Goal: Task Accomplishment & Management: Complete application form

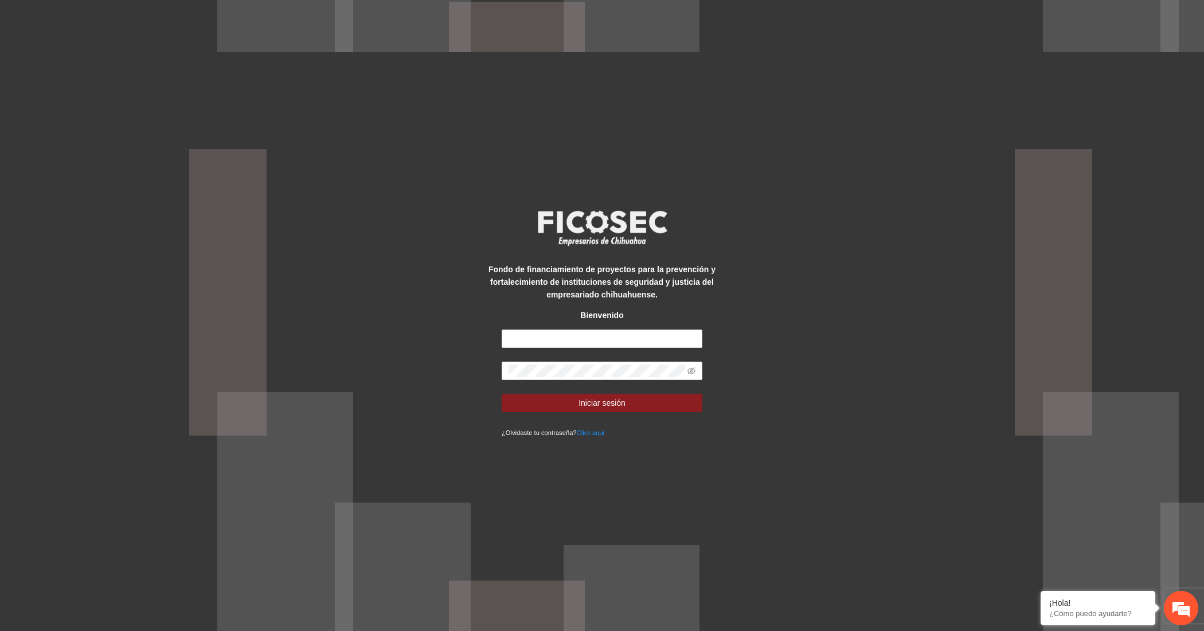
click at [583, 350] on form "Iniciar sesión ¿Olvidaste tu contraseña? Click aqui" at bounding box center [602, 384] width 201 height 109
click at [586, 343] on input "text" at bounding box center [602, 339] width 201 height 18
type input "**********"
click at [579, 405] on span "Iniciar sesión" at bounding box center [601, 403] width 47 height 13
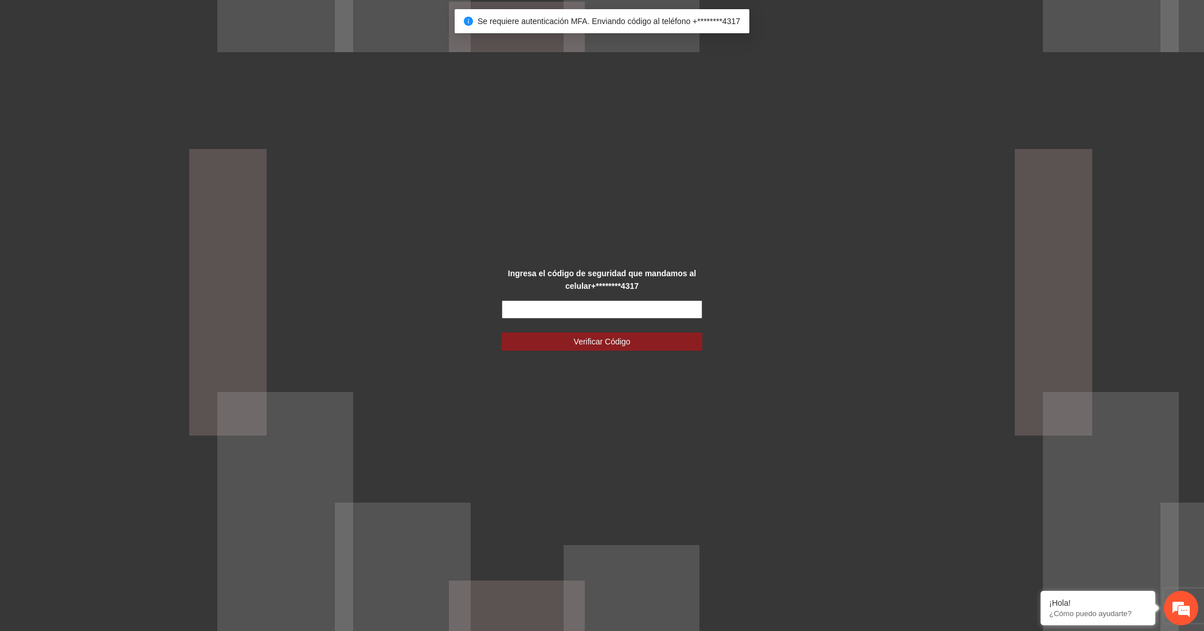
click at [620, 314] on input "text" at bounding box center [602, 309] width 201 height 18
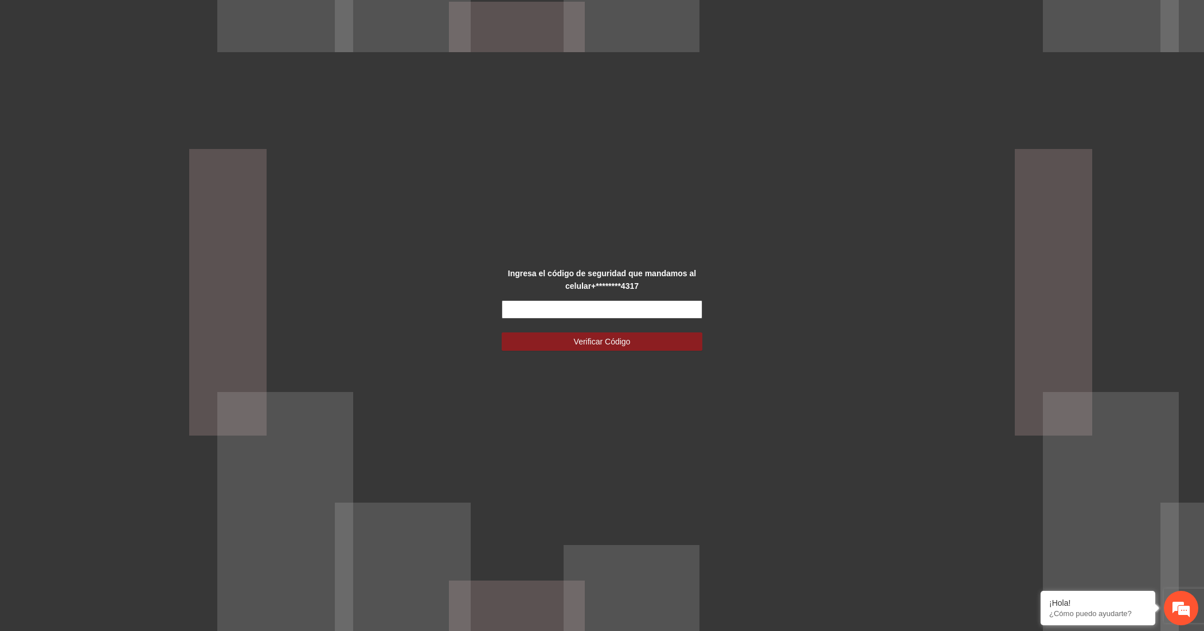
click at [520, 303] on input "text" at bounding box center [602, 309] width 201 height 18
type input "******"
click at [502, 332] on button "Verificar Código" at bounding box center [602, 341] width 201 height 18
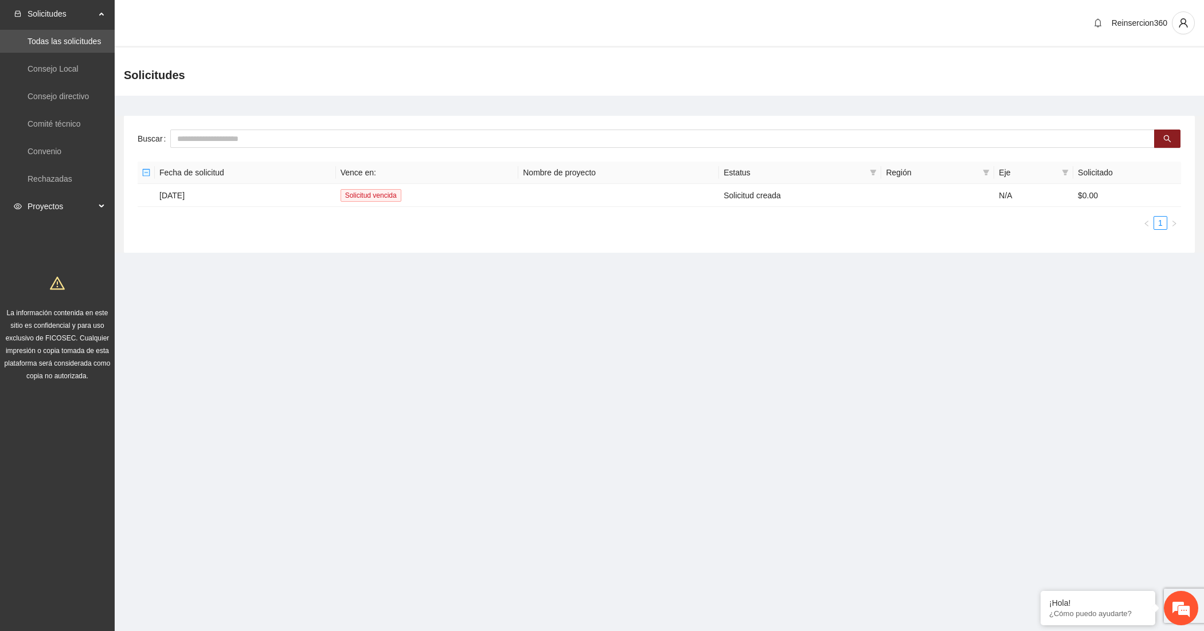
click at [75, 202] on span "Proyectos" at bounding box center [62, 206] width 68 height 23
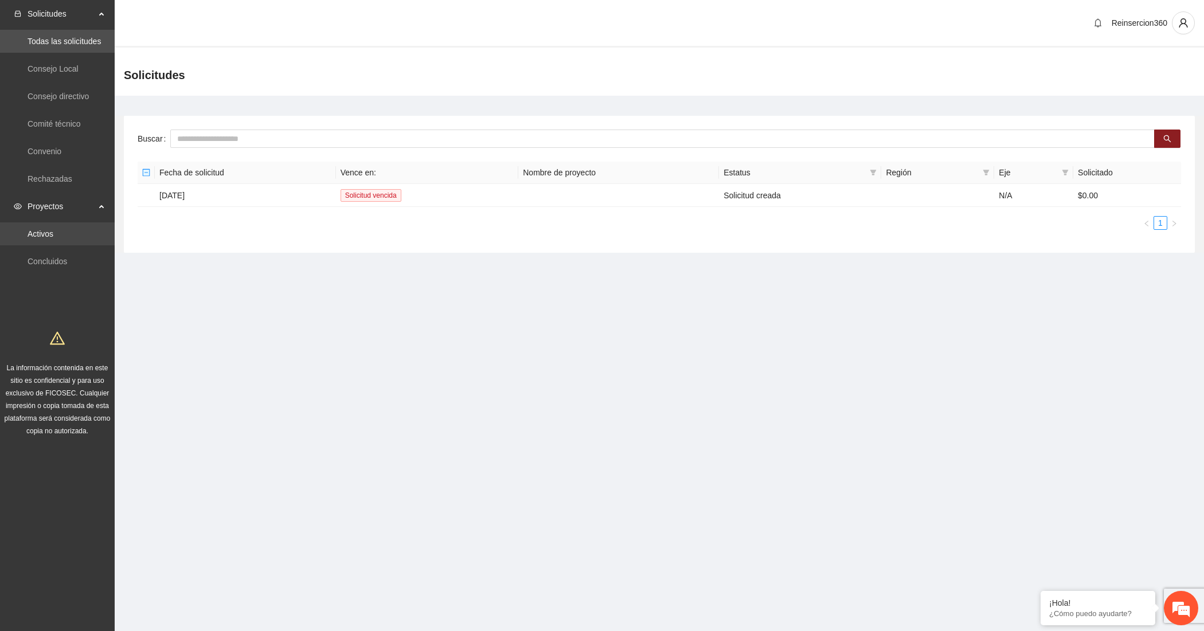
click at [53, 238] on link "Activos" at bounding box center [41, 233] width 26 height 9
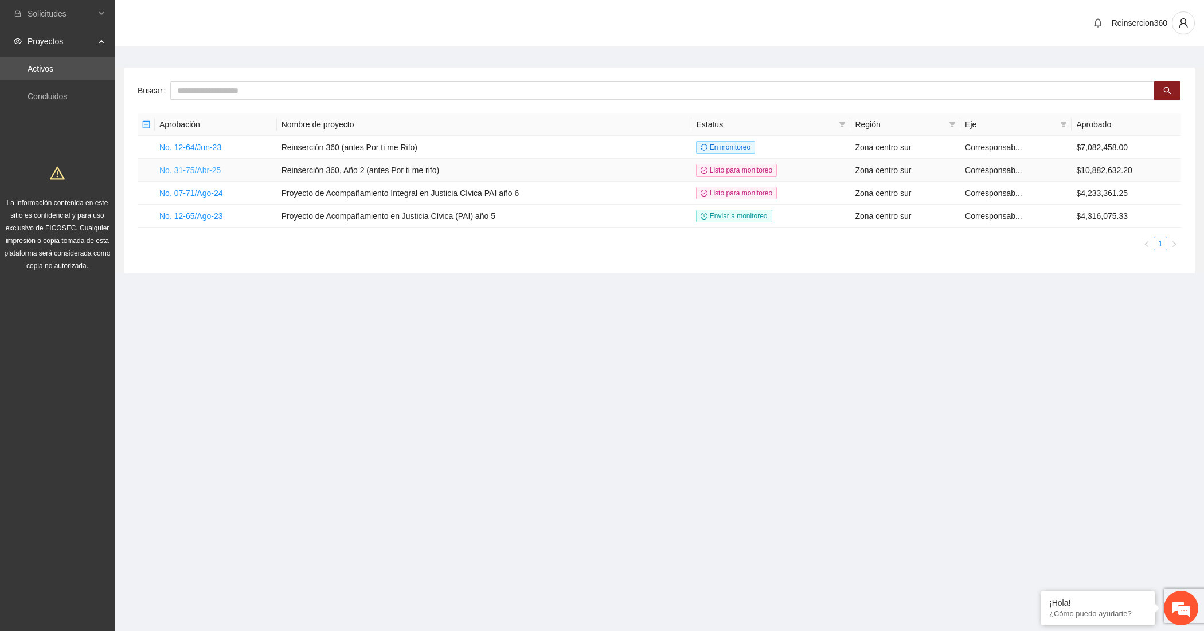
click at [207, 174] on link "No. 31-75/Abr-25" at bounding box center [189, 170] width 61 height 9
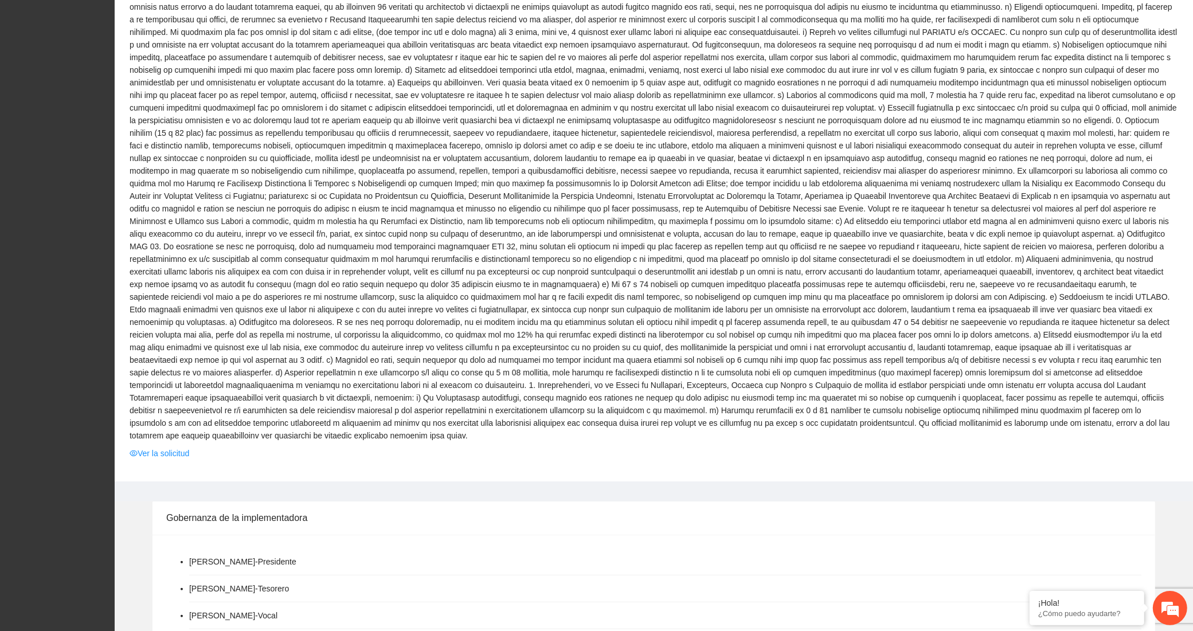
scroll to position [668, 0]
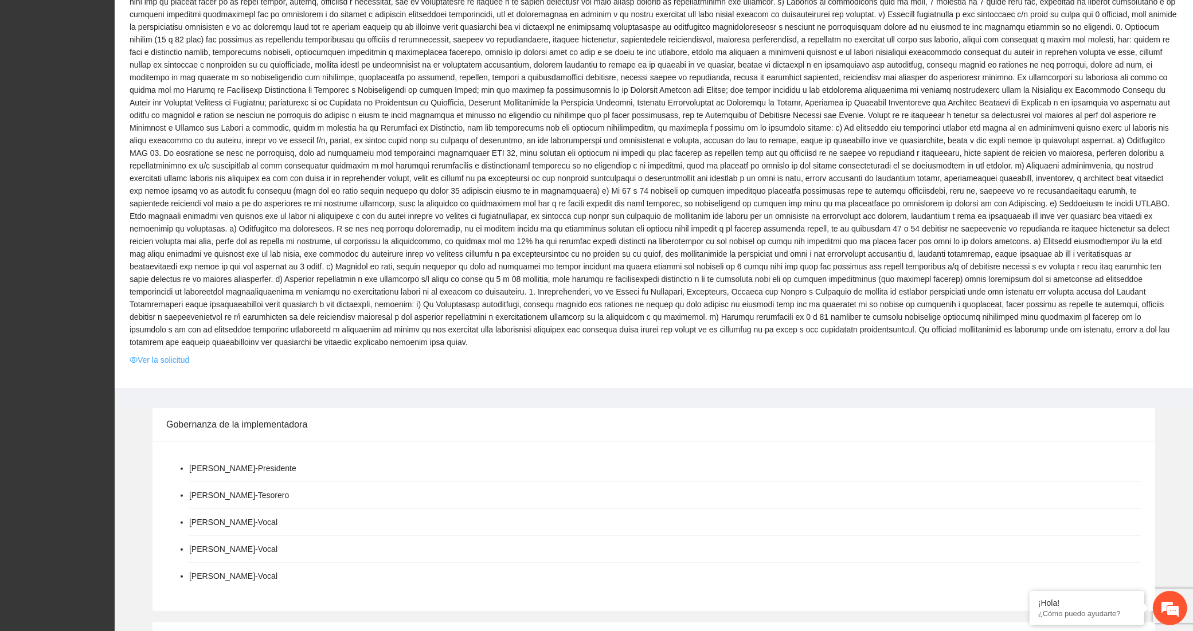
click at [161, 354] on link "Ver la solicitud" at bounding box center [160, 360] width 60 height 13
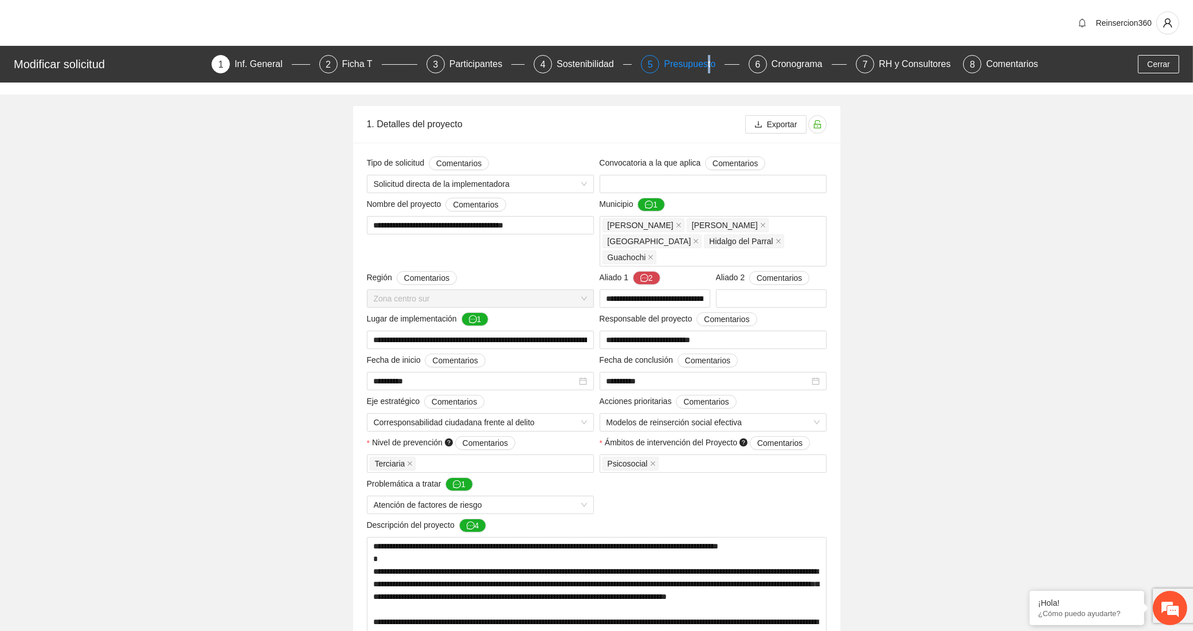
click at [707, 64] on div "Presupuesto" at bounding box center [694, 64] width 61 height 18
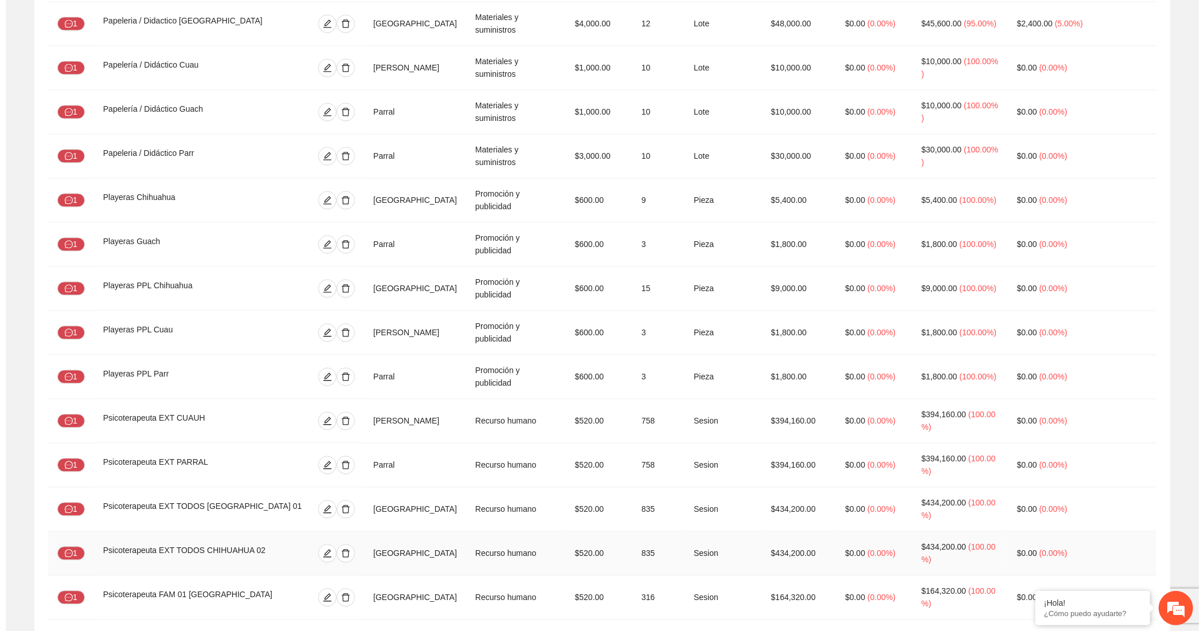
scroll to position [2875, 0]
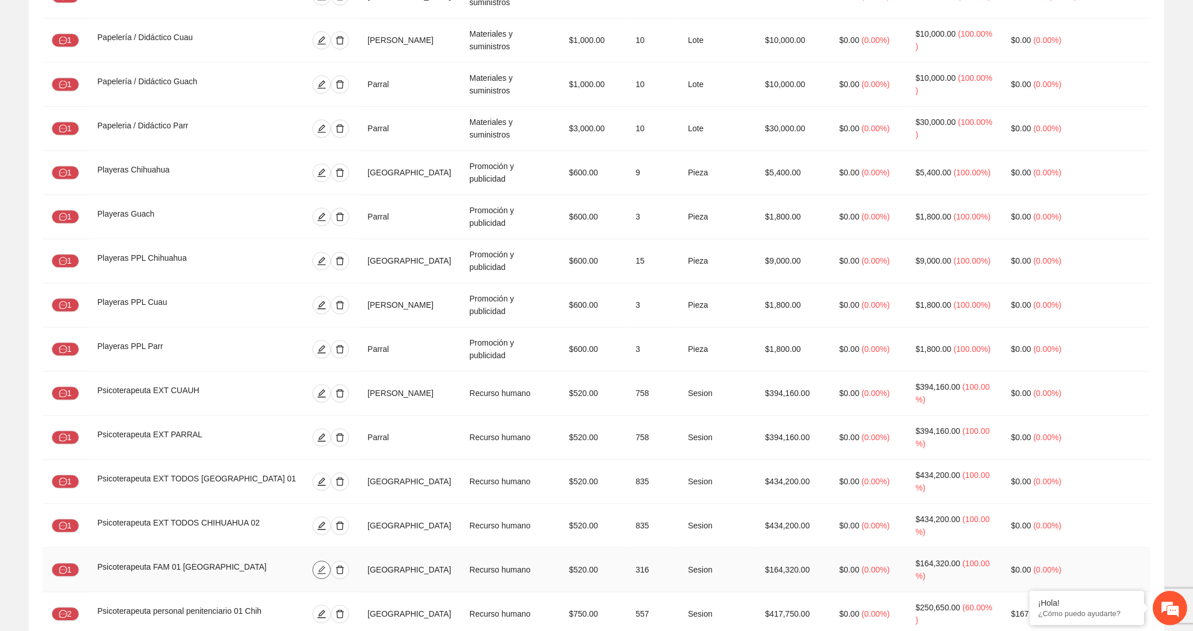
click at [317, 565] on icon "edit" at bounding box center [321, 569] width 9 height 9
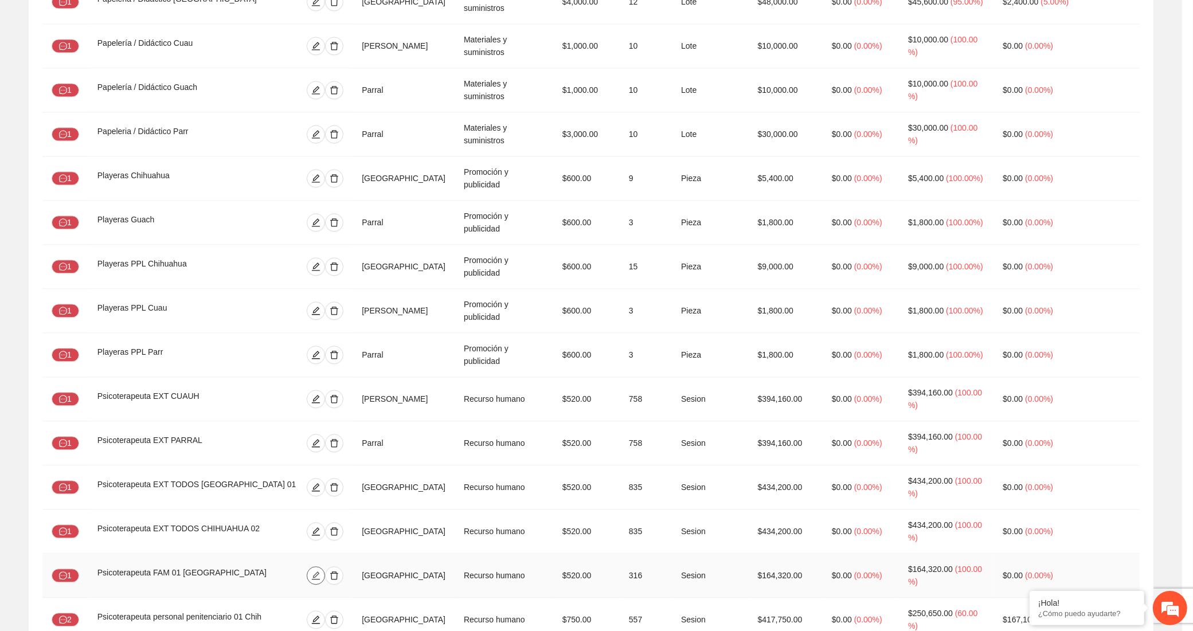
type input "**"
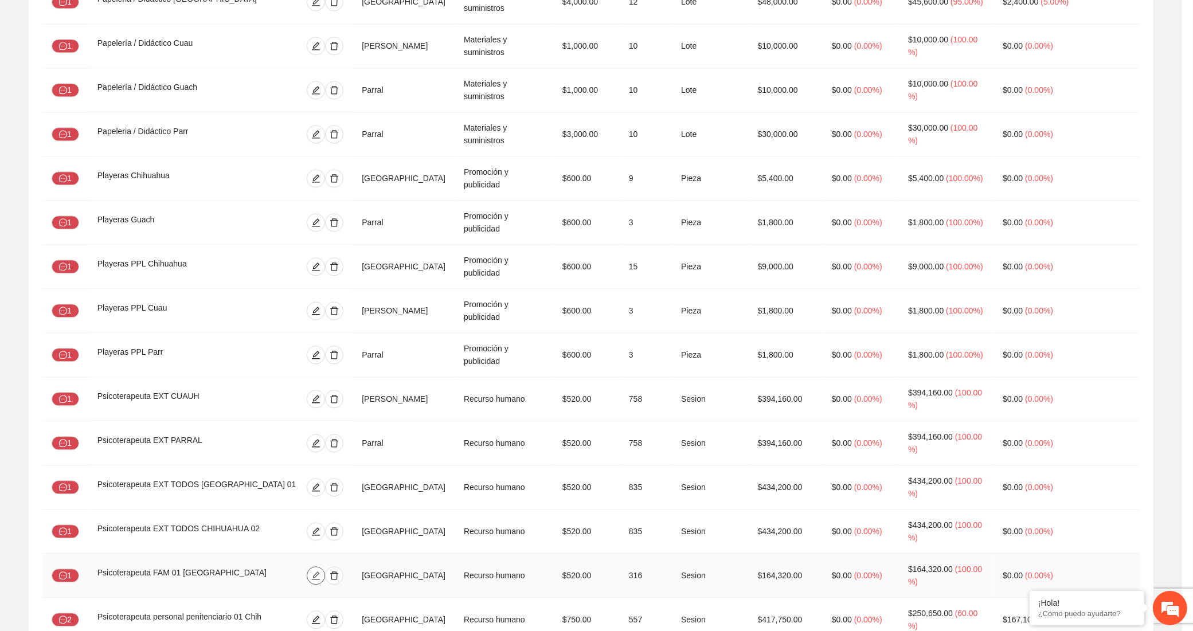
type input "**"
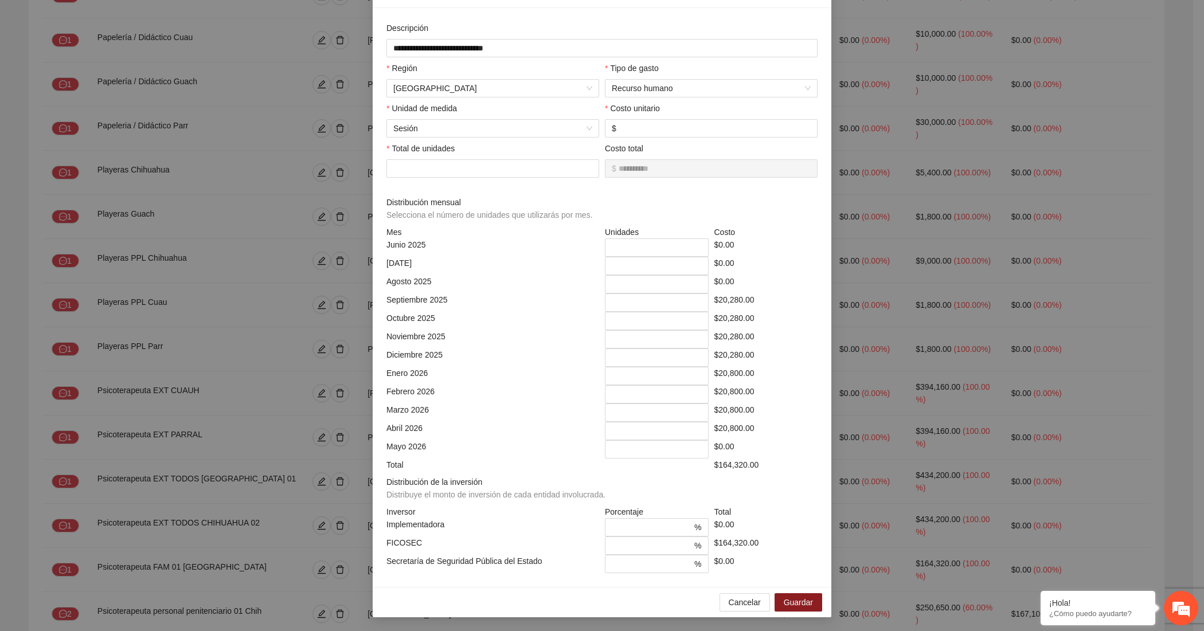
scroll to position [0, 0]
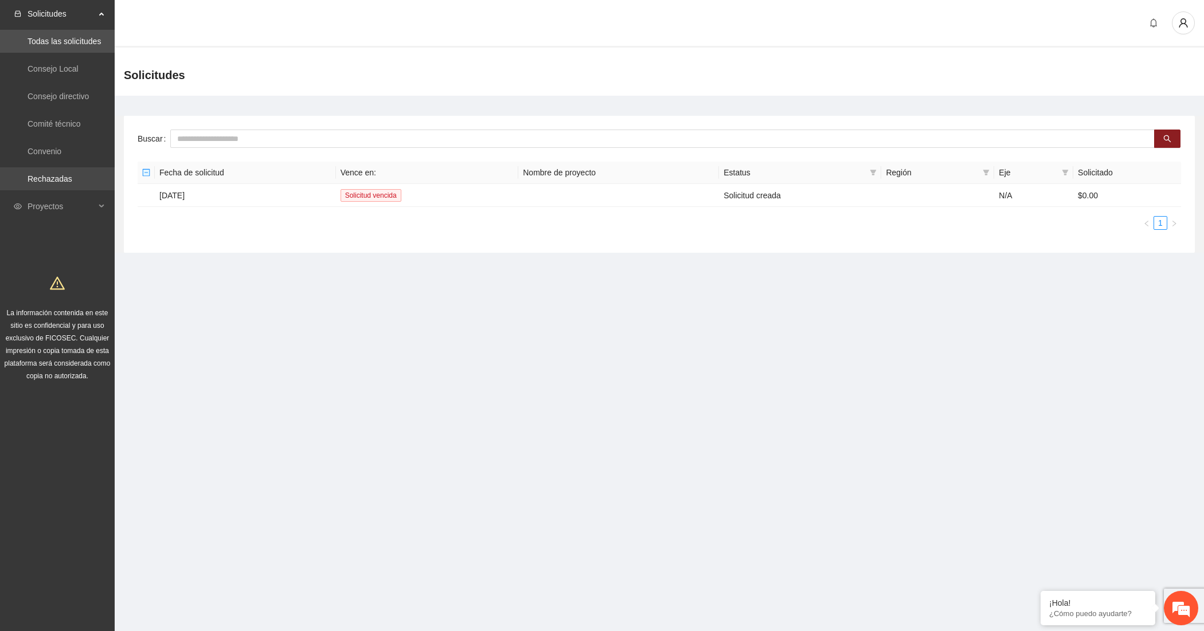
click at [54, 183] on link "Rechazadas" at bounding box center [50, 178] width 45 height 9
click at [52, 205] on span "Proyectos" at bounding box center [62, 206] width 68 height 23
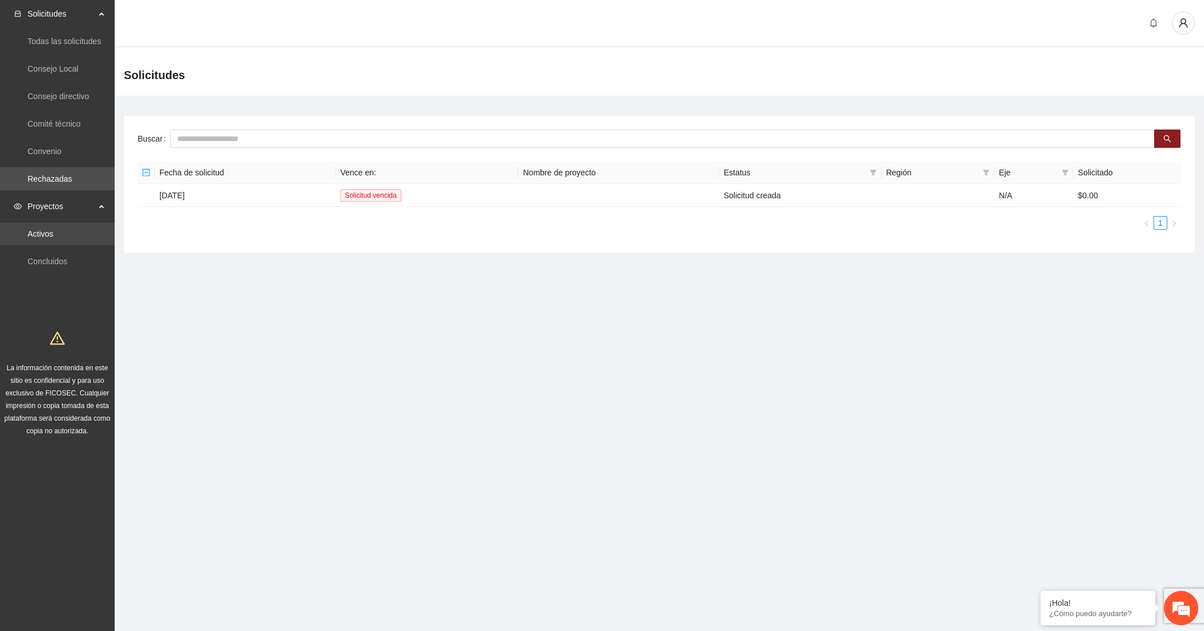
click at [39, 233] on link "Activos" at bounding box center [41, 233] width 26 height 9
click at [53, 235] on link "Activos" at bounding box center [41, 233] width 26 height 9
click at [39, 233] on link "Activos" at bounding box center [41, 233] width 26 height 9
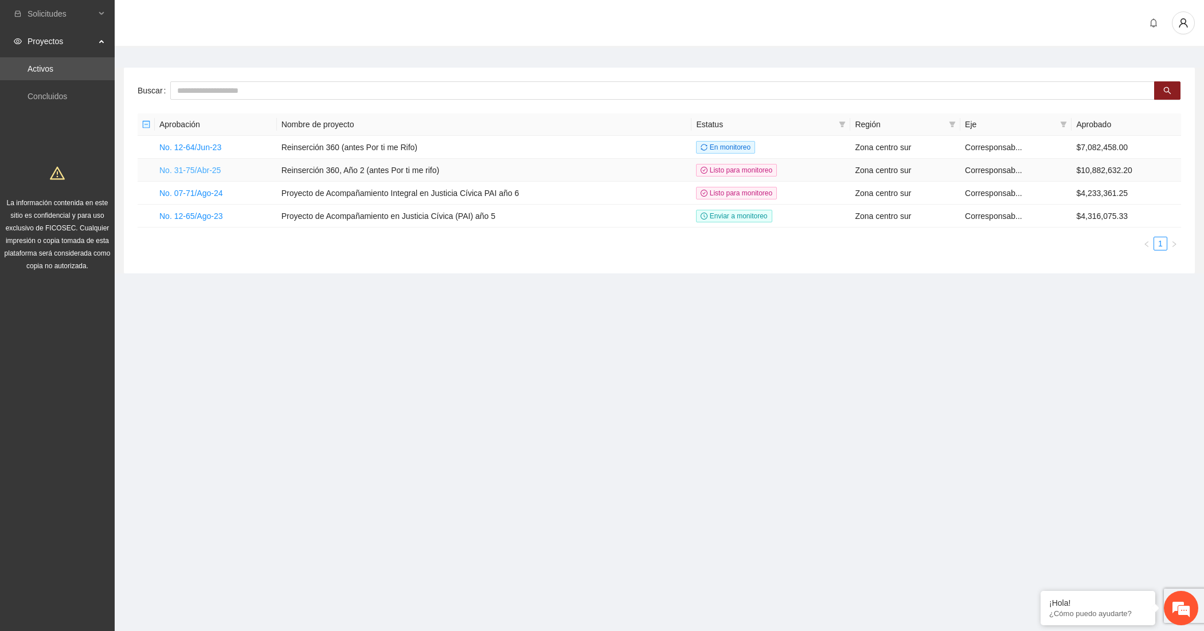
click at [212, 170] on link "No. 31-75/Abr-25" at bounding box center [189, 170] width 61 height 9
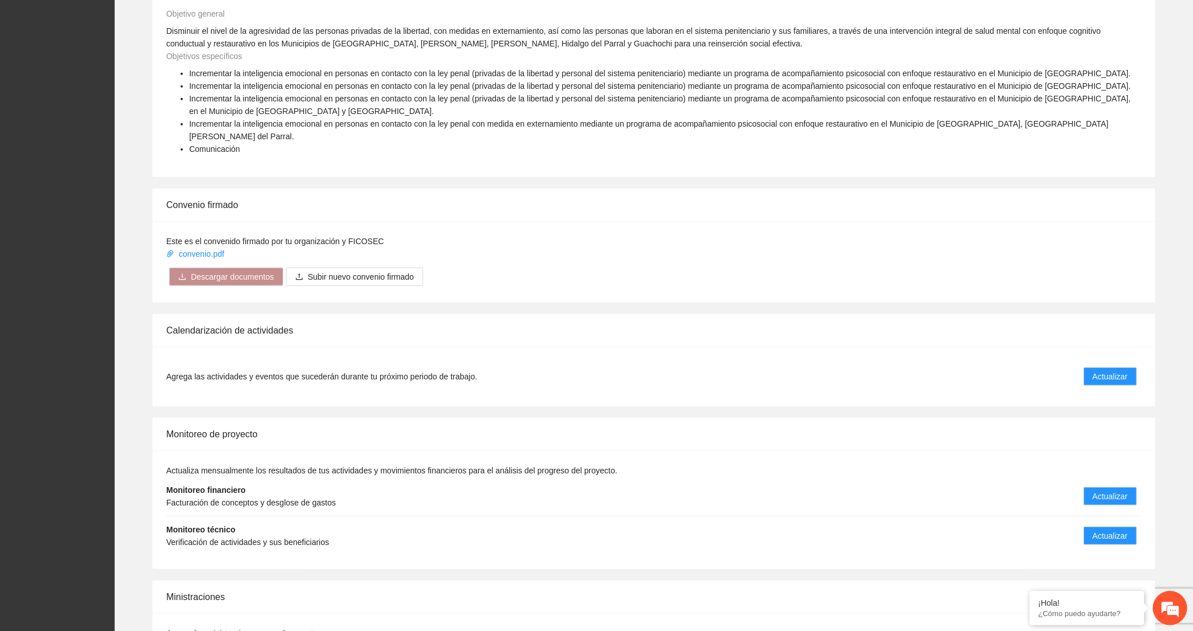
scroll to position [1381, 0]
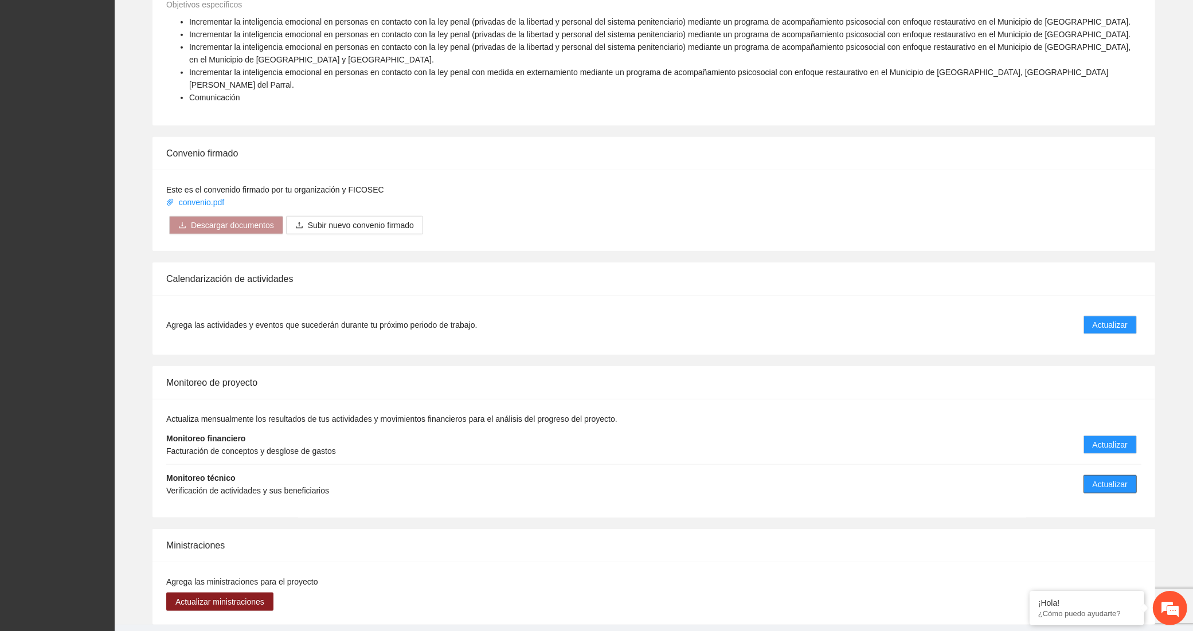
click at [1102, 478] on span "Actualizar" at bounding box center [1109, 484] width 35 height 13
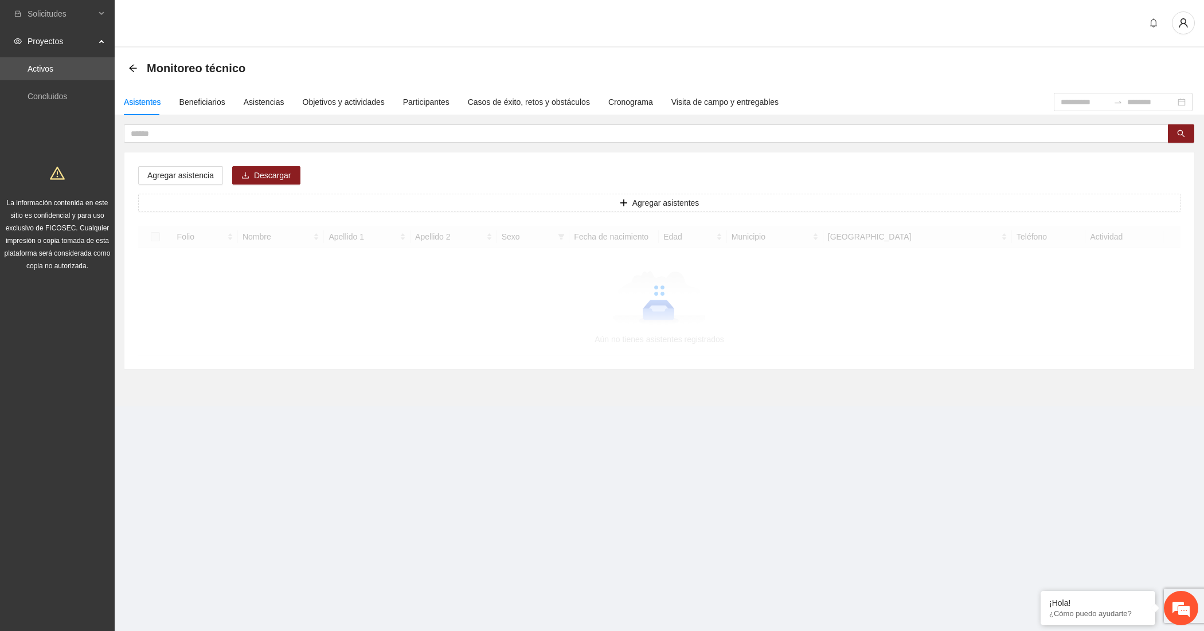
click at [207, 123] on div "Asistentes Beneficiarios Asistencias Objetivos y actividades Participantes Caso…" at bounding box center [659, 229] width 1089 height 281
click at [201, 131] on input "text" at bounding box center [641, 133] width 1021 height 13
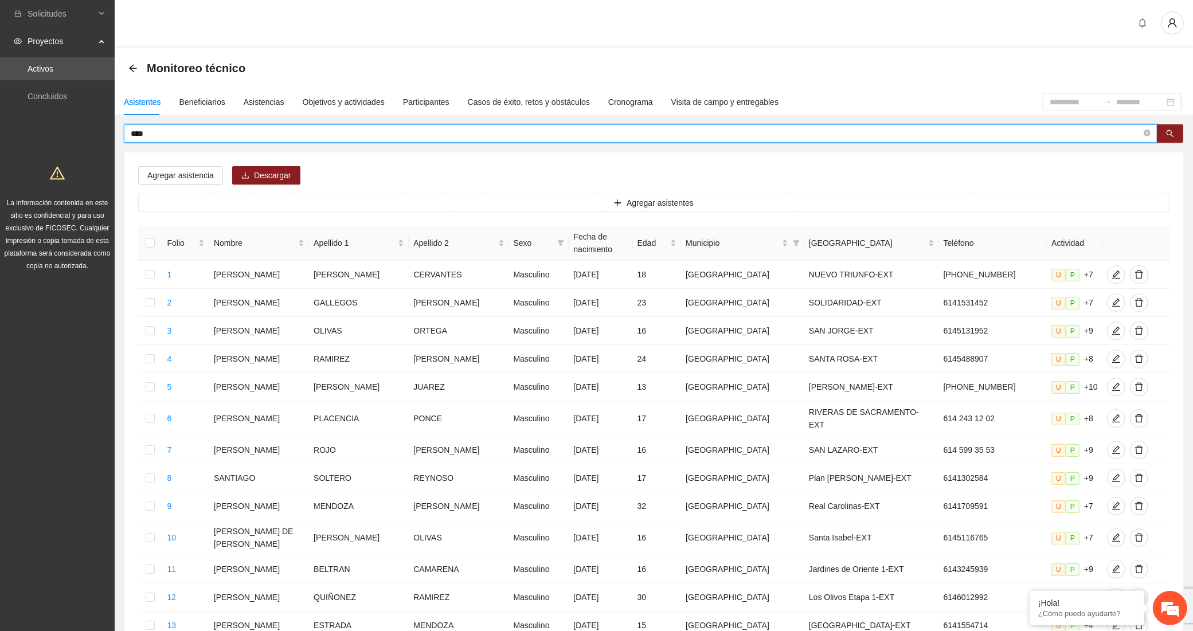
type input "****"
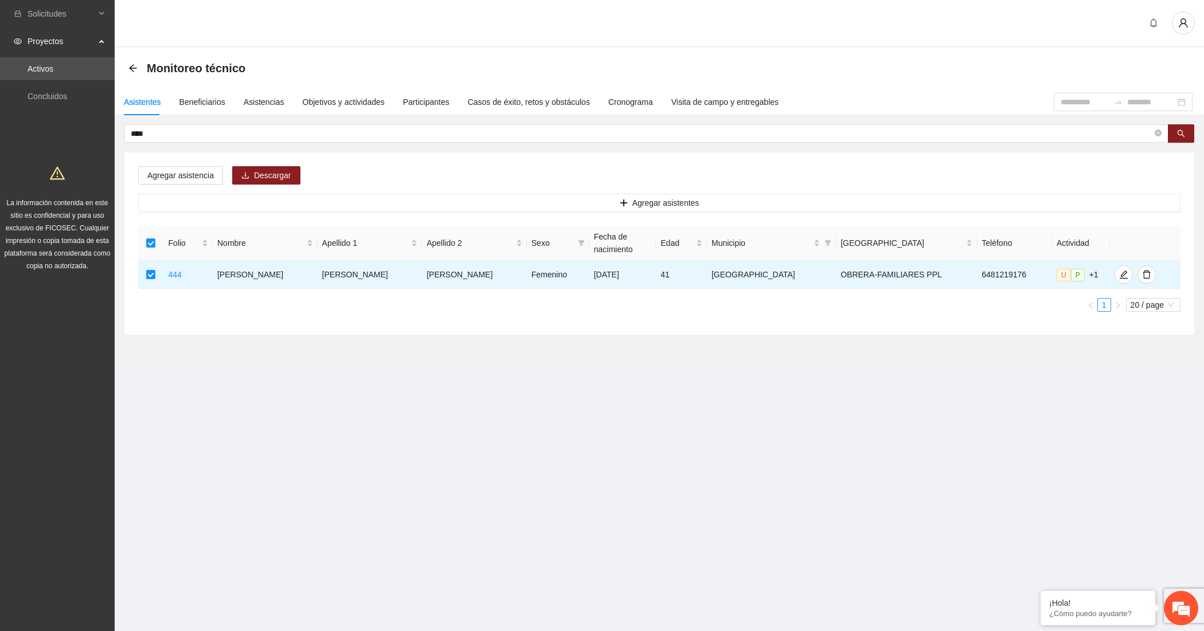
click at [155, 165] on div "Agregar asistencia Descargar Agregar asistentes Folio Nombre Apellido 1 Apellid…" at bounding box center [659, 243] width 1070 height 182
click at [155, 175] on span "Agregar asistencia" at bounding box center [180, 175] width 66 height 13
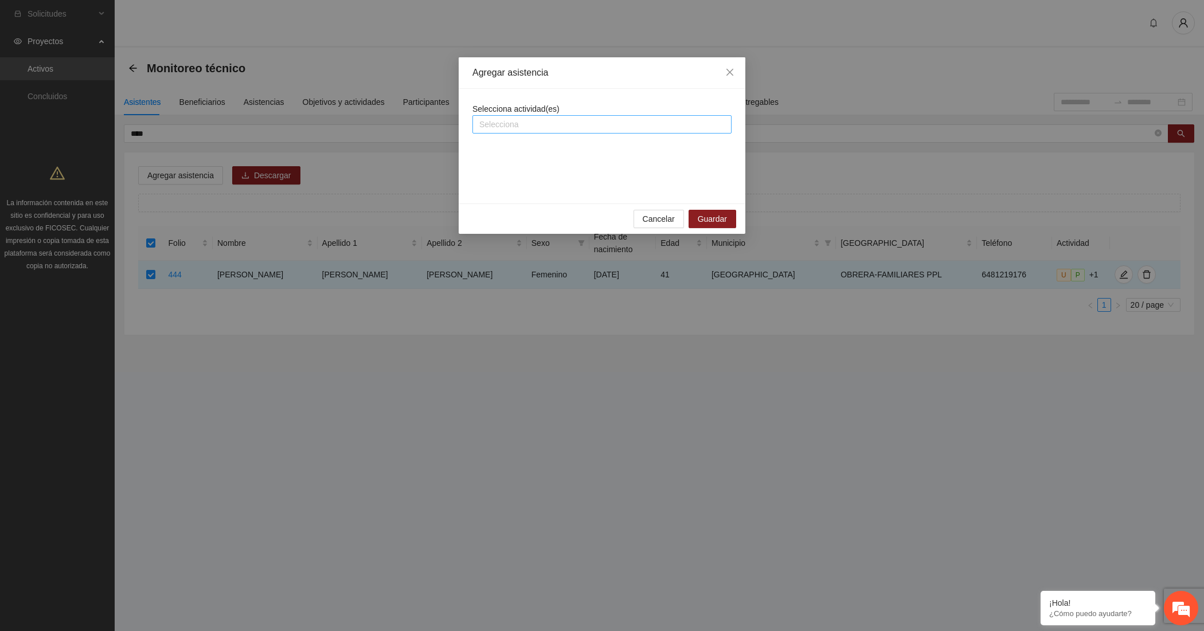
click at [500, 126] on div at bounding box center [601, 124] width 253 height 14
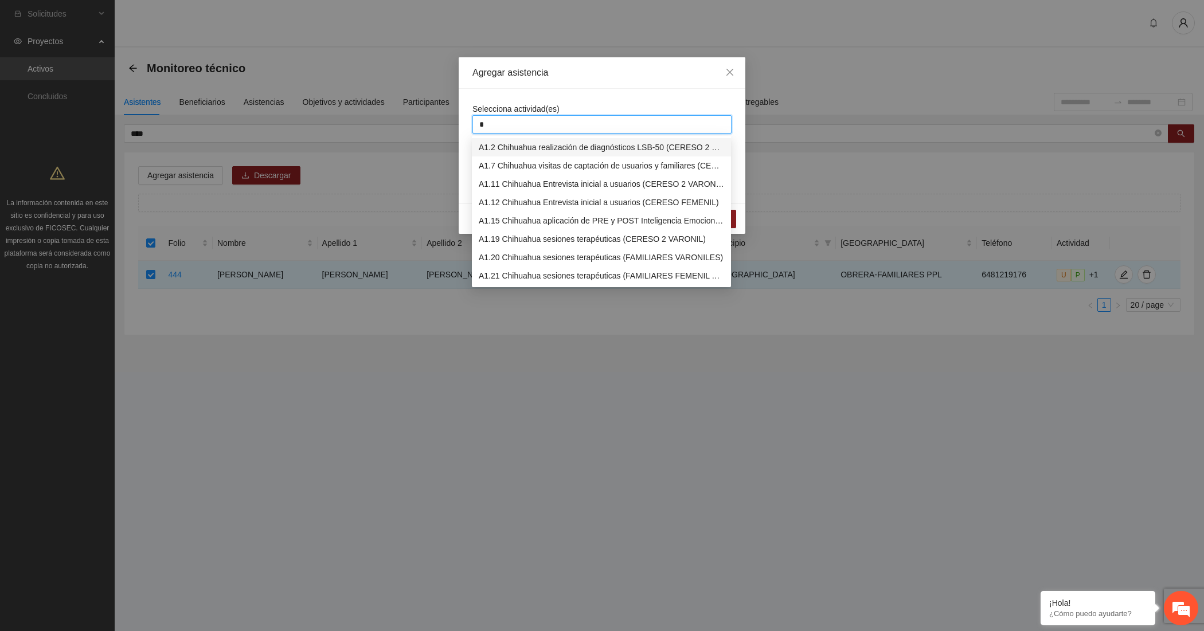
type input "**"
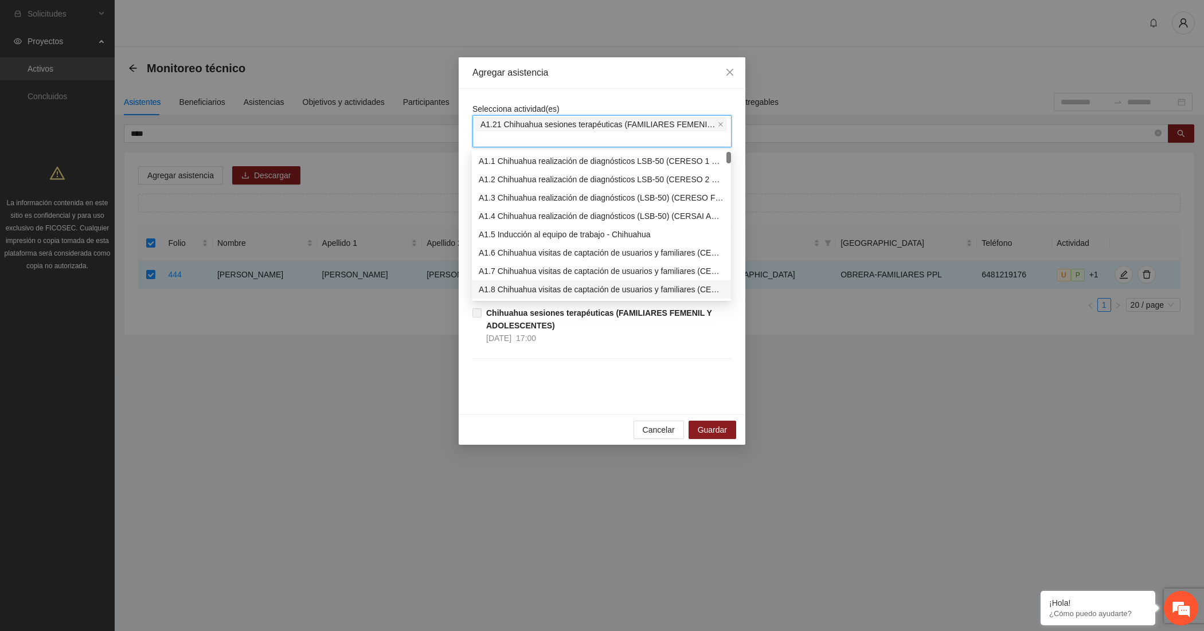
click at [513, 411] on div "Selecciona actividad(es) A1.21 Chihuahua sesiones terapéuticas (FAMILIARES FEME…" at bounding box center [602, 252] width 287 height 326
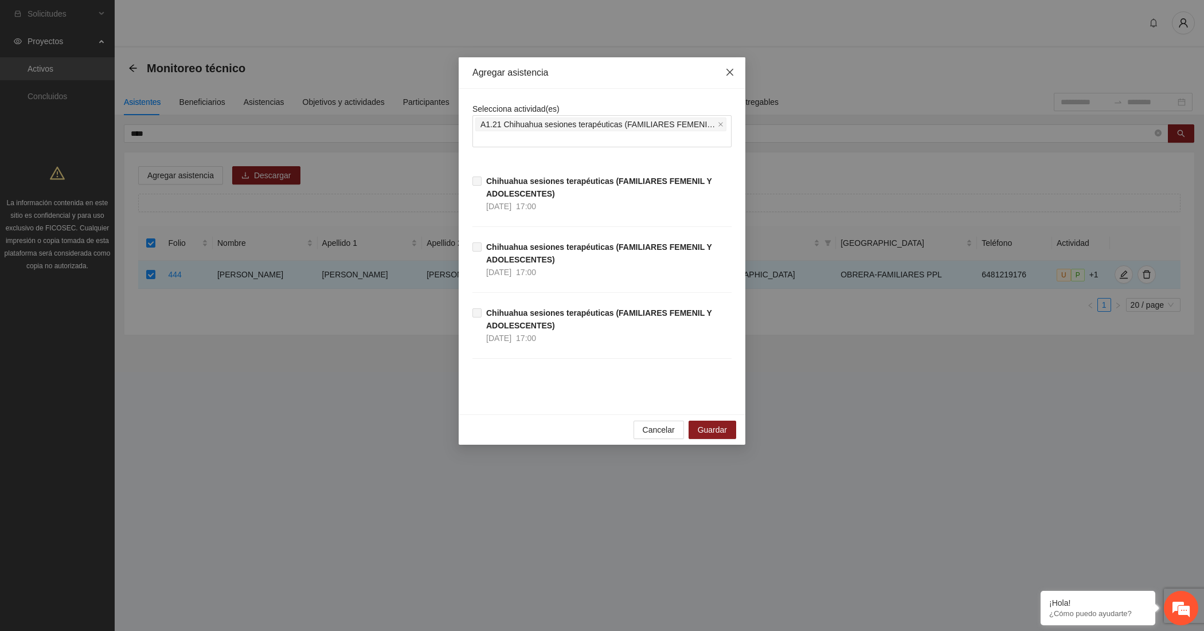
click at [732, 76] on icon "close" at bounding box center [729, 72] width 7 height 7
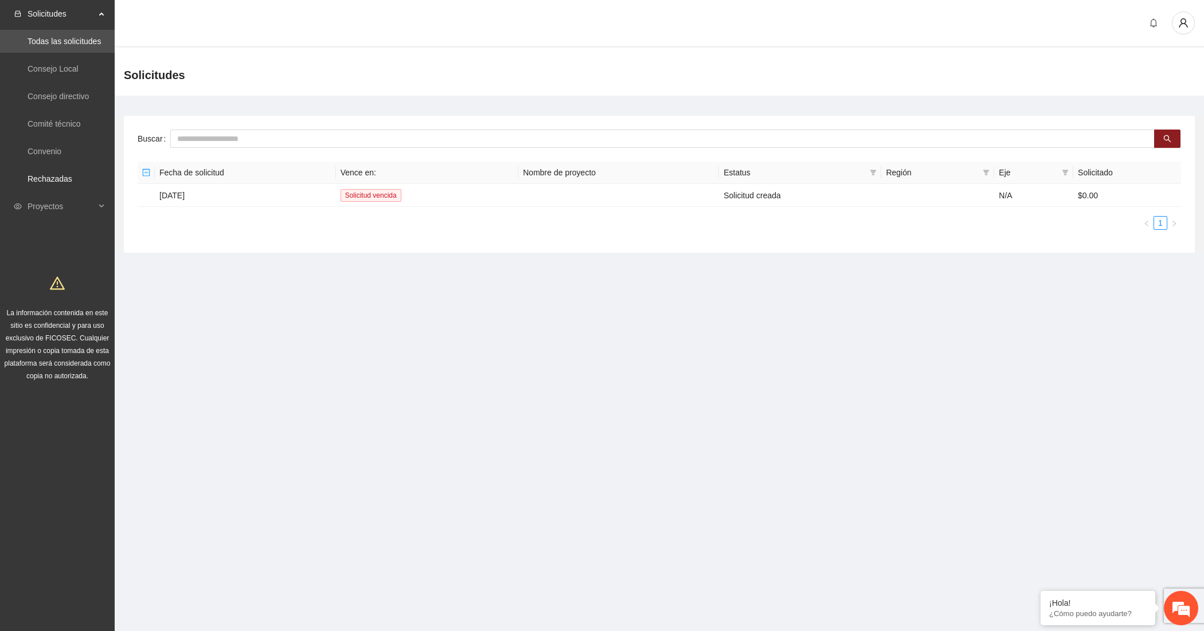
click at [64, 191] on ul "Todas las solicitudes Consejo Local Consejo directivo Comité técnico Convenio R…" at bounding box center [57, 110] width 115 height 165
click at [61, 199] on span "Proyectos" at bounding box center [62, 206] width 68 height 23
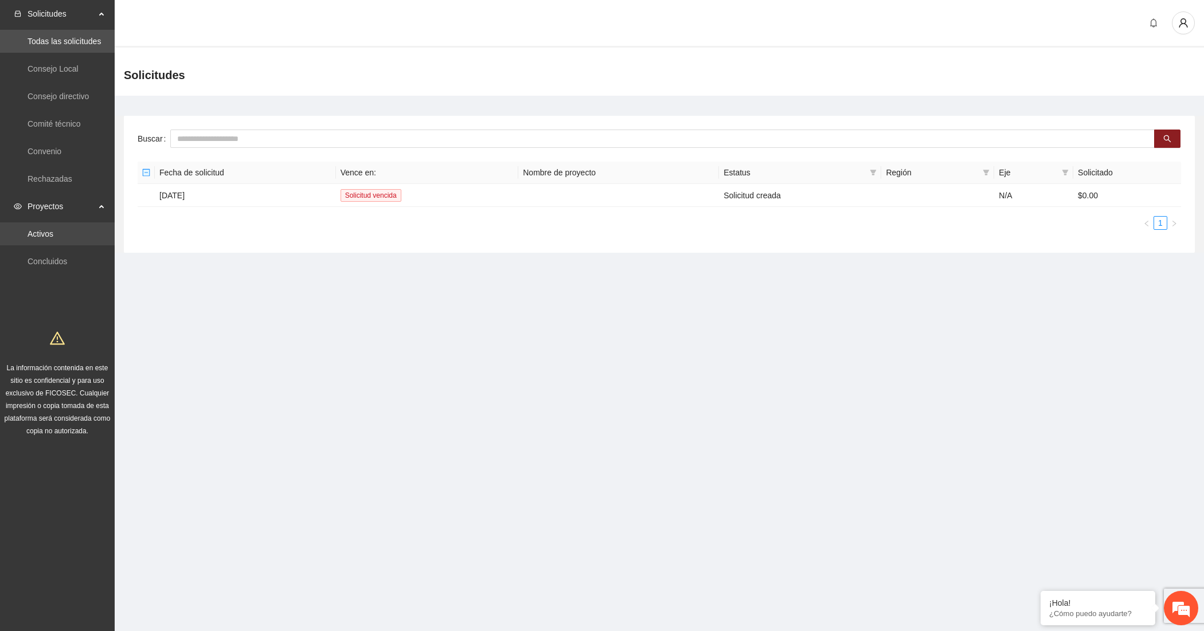
click at [47, 232] on link "Activos" at bounding box center [41, 233] width 26 height 9
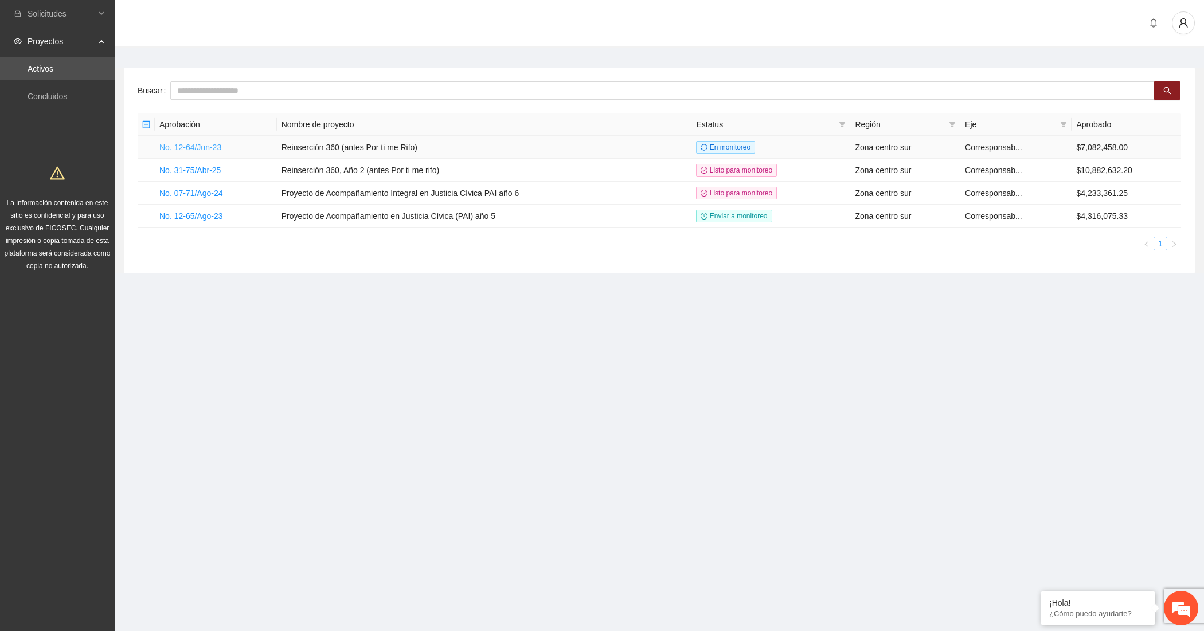
click at [166, 147] on link "No. 12-64/Jun-23" at bounding box center [190, 147] width 62 height 9
click at [193, 172] on link "No. 31-75/Abr-25" at bounding box center [189, 170] width 61 height 9
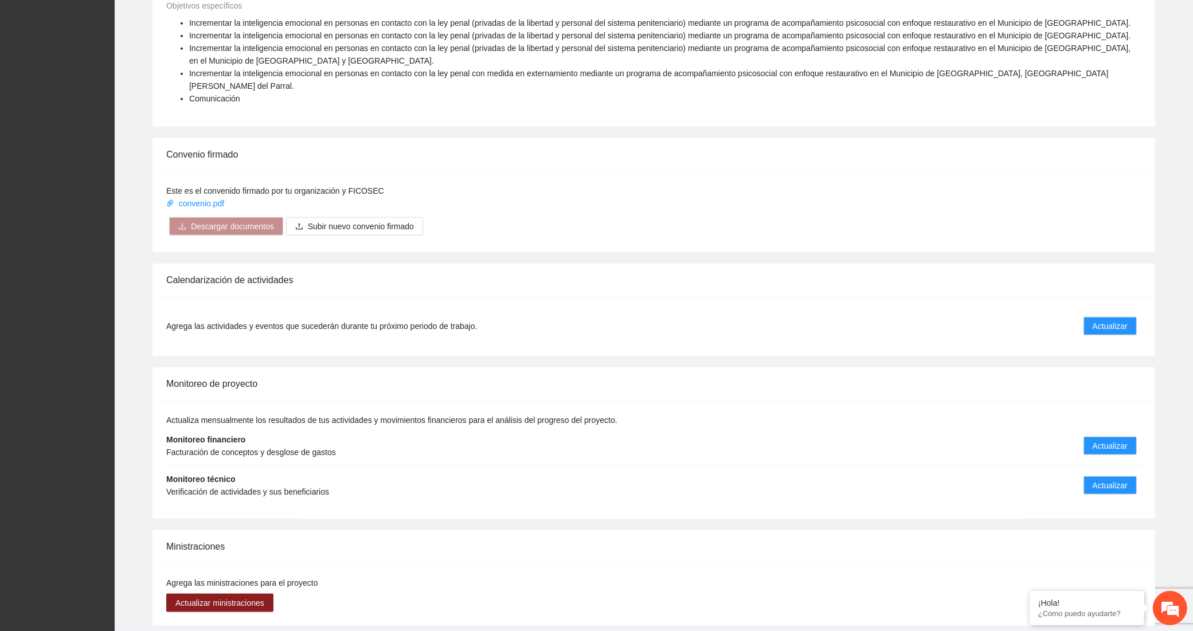
scroll to position [1381, 0]
click at [1106, 319] on span "Actualizar" at bounding box center [1109, 325] width 35 height 13
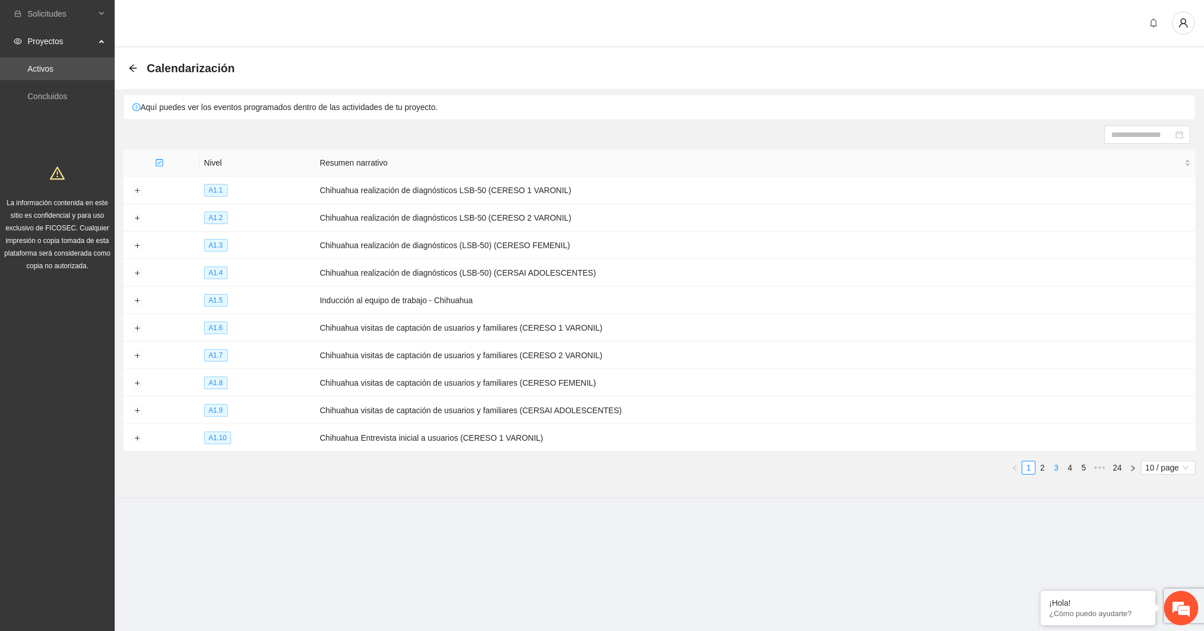
click at [1055, 464] on link "3" at bounding box center [1055, 467] width 13 height 13
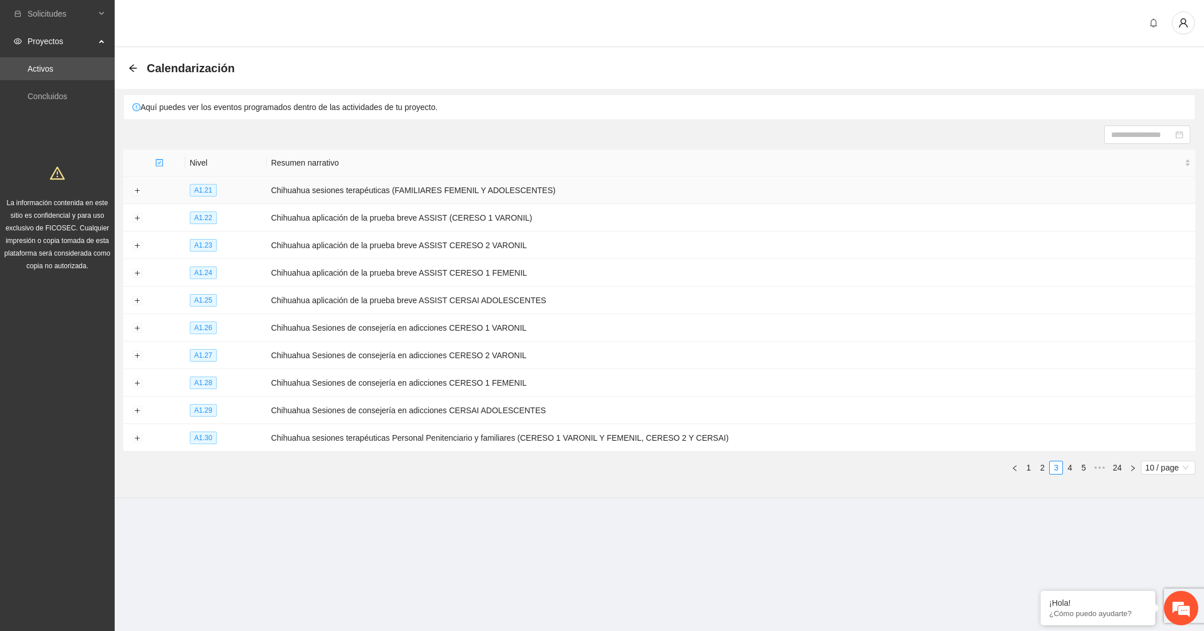
click at [130, 188] on td at bounding box center [137, 191] width 28 height 28
click at [136, 190] on button "Expand row" at bounding box center [136, 190] width 9 height 9
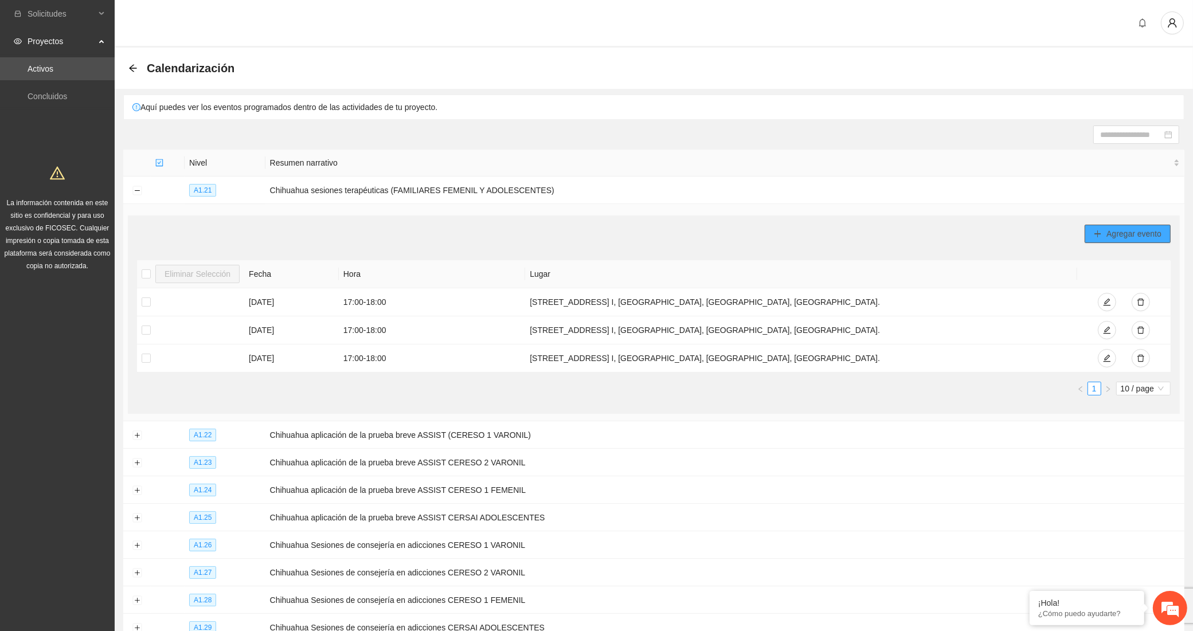
click at [1104, 233] on button "Agregar evento" at bounding box center [1127, 234] width 86 height 18
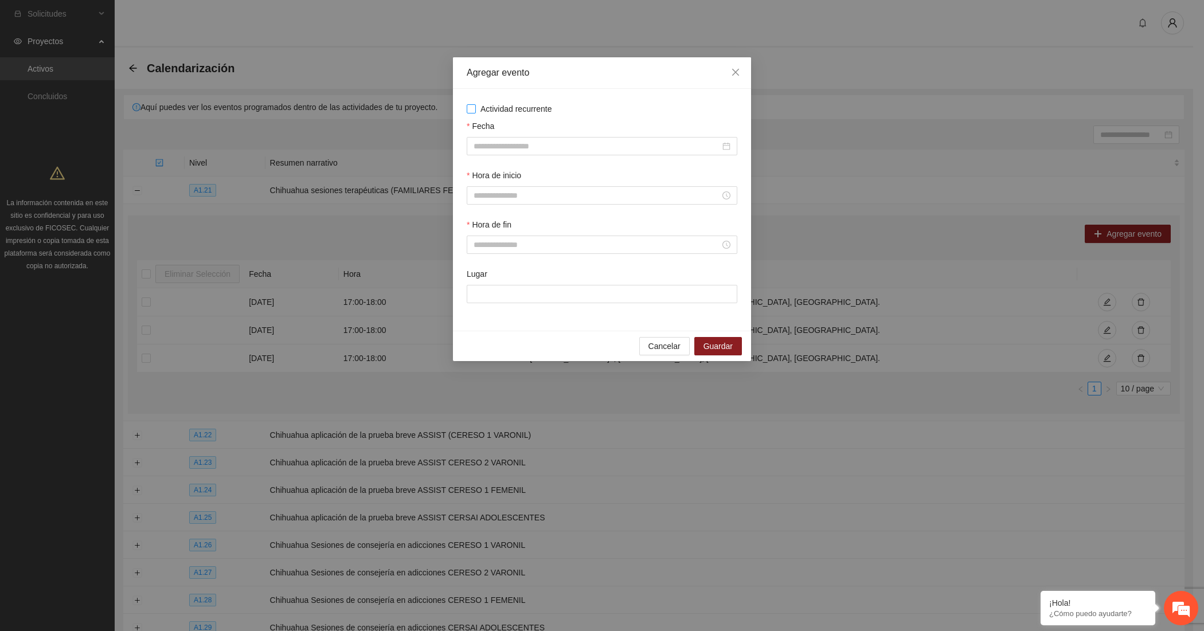
click at [497, 105] on span "Actividad recurrente" at bounding box center [516, 109] width 81 height 13
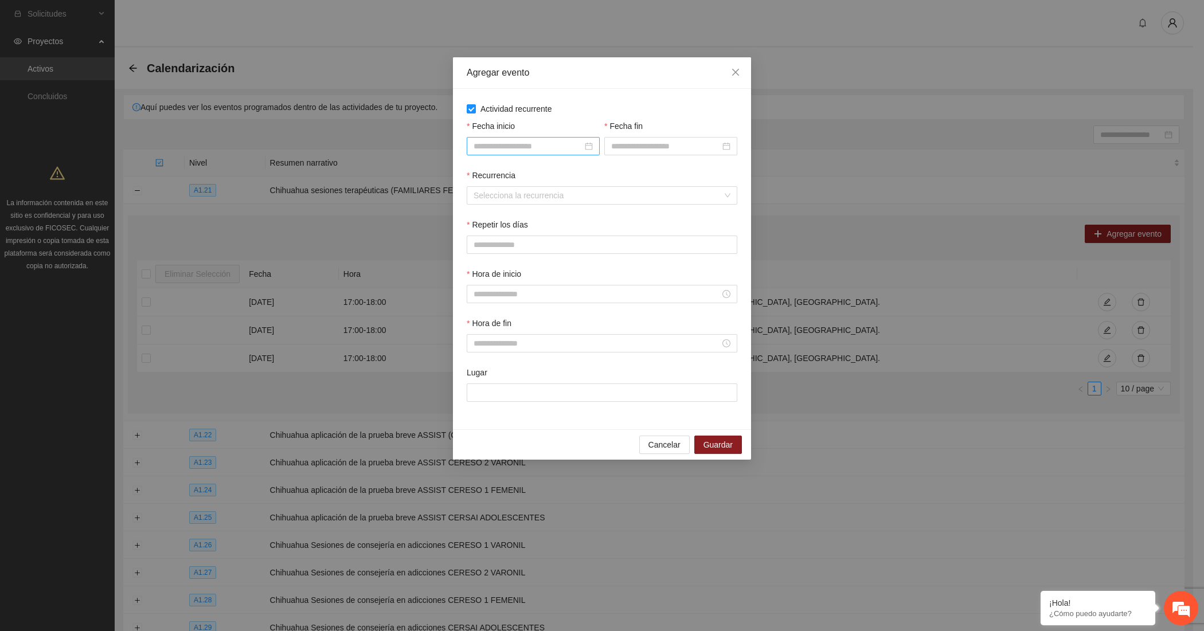
click at [497, 142] on input "Fecha inicio" at bounding box center [527, 146] width 109 height 13
type input "**********"
click at [568, 212] on div "2" at bounding box center [566, 213] width 14 height 14
click at [658, 145] on input "Fecha fin" at bounding box center [665, 146] width 109 height 13
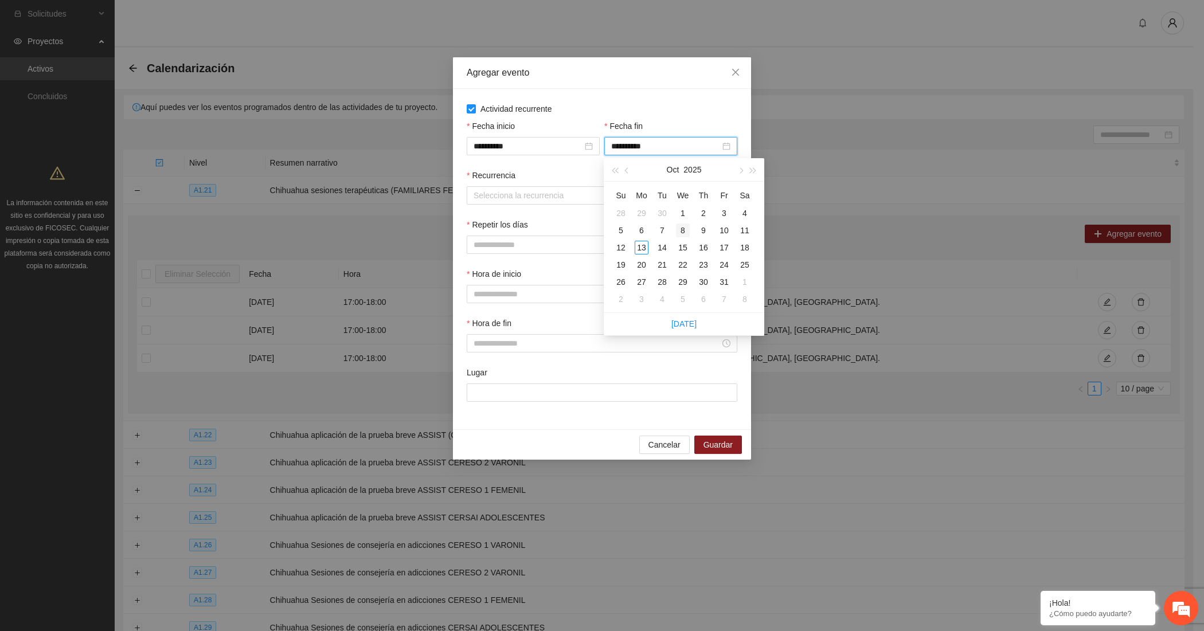
type input "**********"
click at [683, 229] on div "8" at bounding box center [683, 231] width 14 height 14
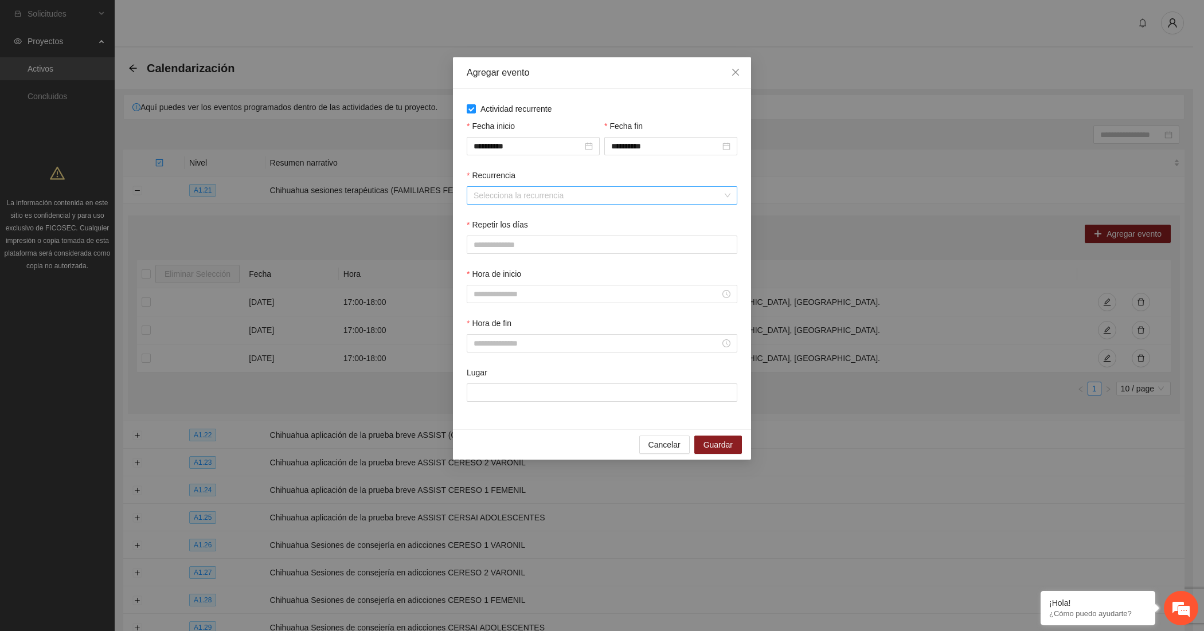
click at [550, 194] on input "Recurrencia" at bounding box center [597, 195] width 249 height 17
click at [508, 218] on div "Semanalmente" at bounding box center [601, 219] width 257 height 13
click at [510, 245] on button "M" at bounding box center [506, 245] width 25 height 18
click at [588, 245] on span "V" at bounding box center [590, 244] width 5 height 13
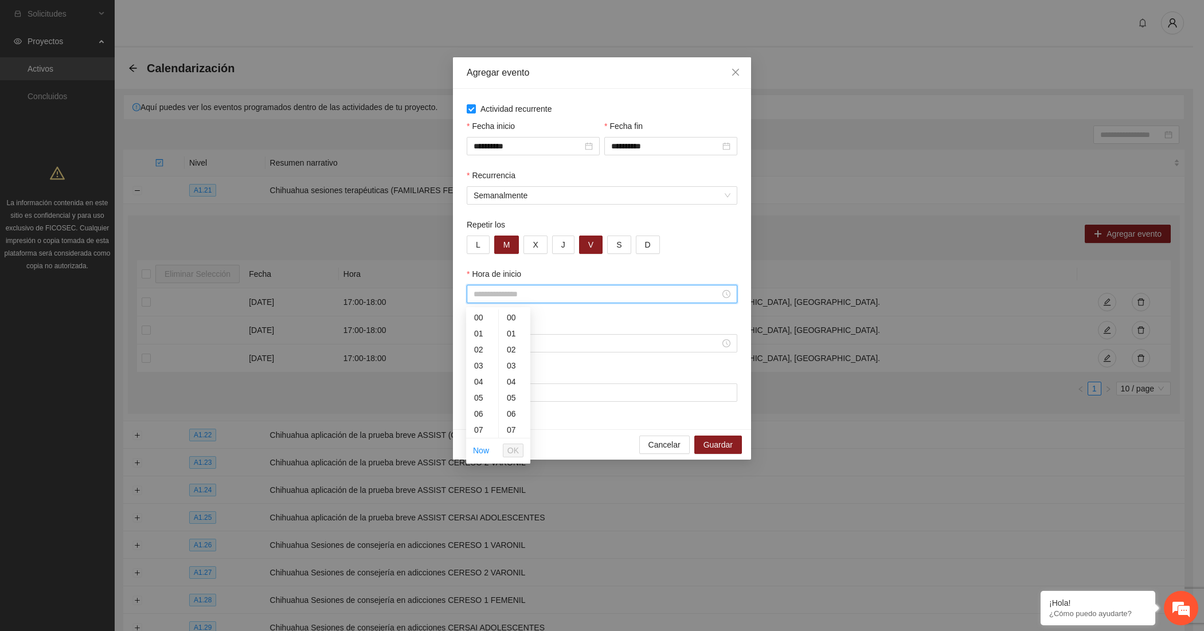
click at [540, 294] on input "Hora de inicio" at bounding box center [596, 294] width 246 height 13
click at [466, 414] on div "18" at bounding box center [482, 416] width 32 height 16
type input "*****"
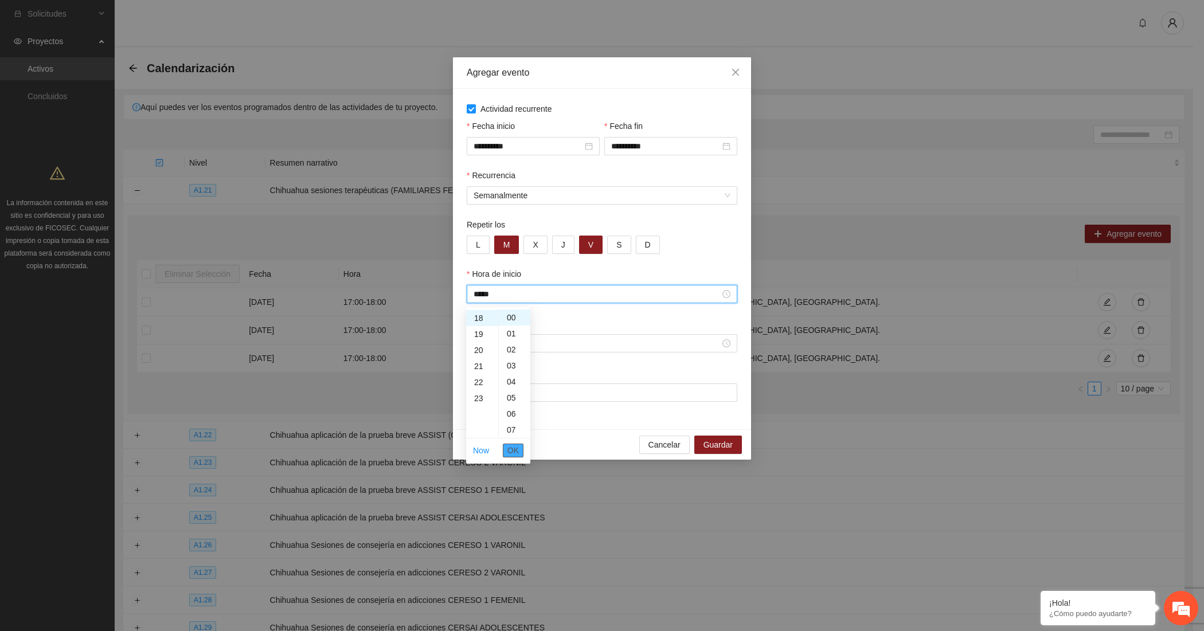
click at [512, 448] on span "OK" at bounding box center [512, 450] width 11 height 13
click at [551, 342] on input "Hora de fin" at bounding box center [596, 343] width 246 height 13
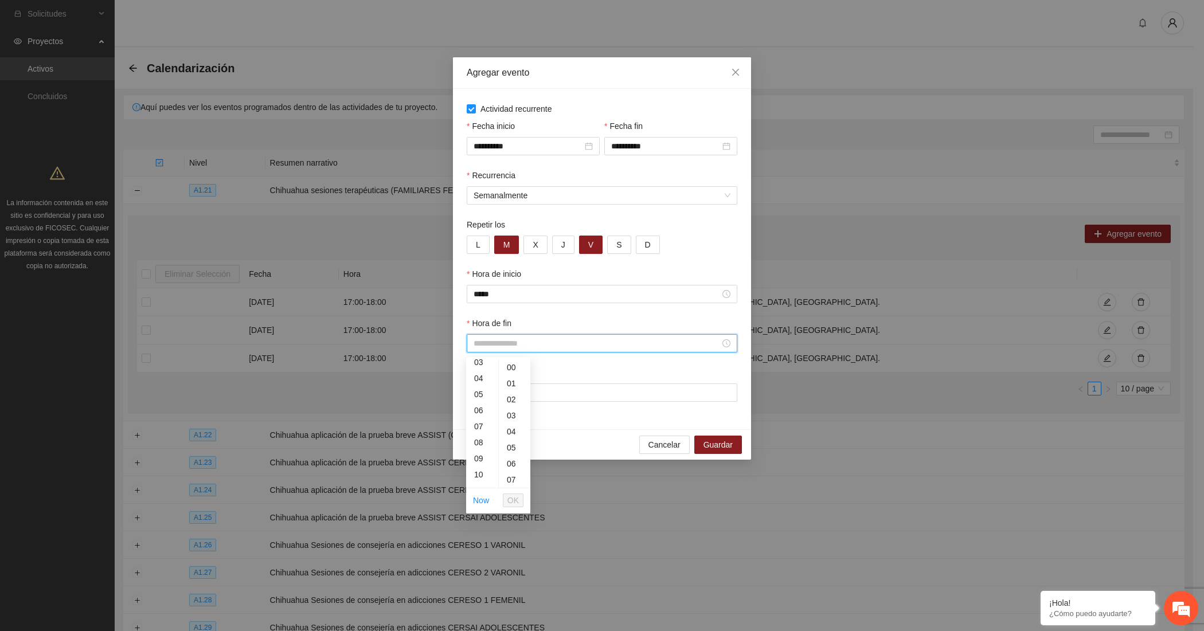
scroll to position [191, 0]
click at [479, 479] on div "19" at bounding box center [482, 481] width 32 height 16
type input "*****"
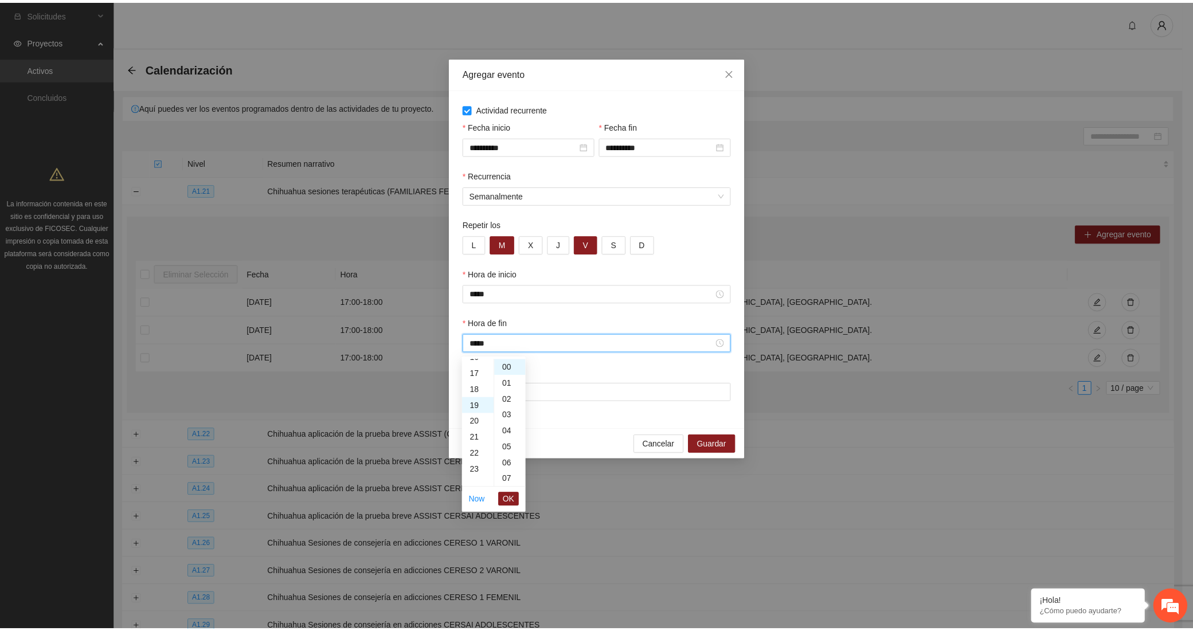
scroll to position [305, 0]
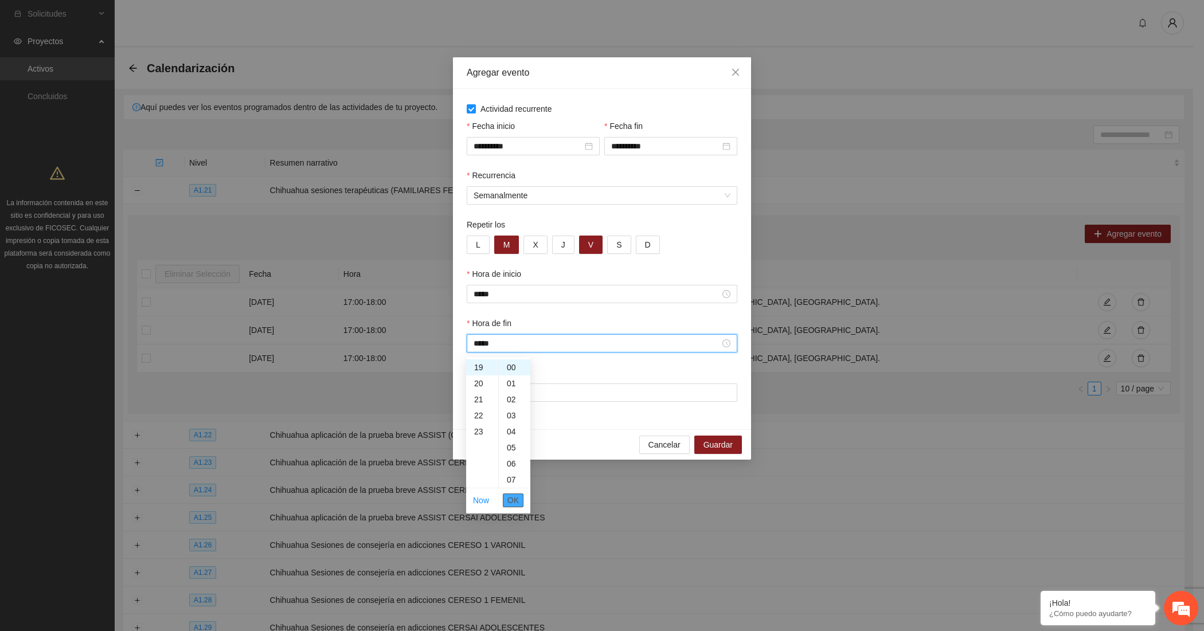
click at [511, 504] on span "OK" at bounding box center [512, 500] width 11 height 13
click at [566, 391] on input "Lugar" at bounding box center [602, 392] width 271 height 18
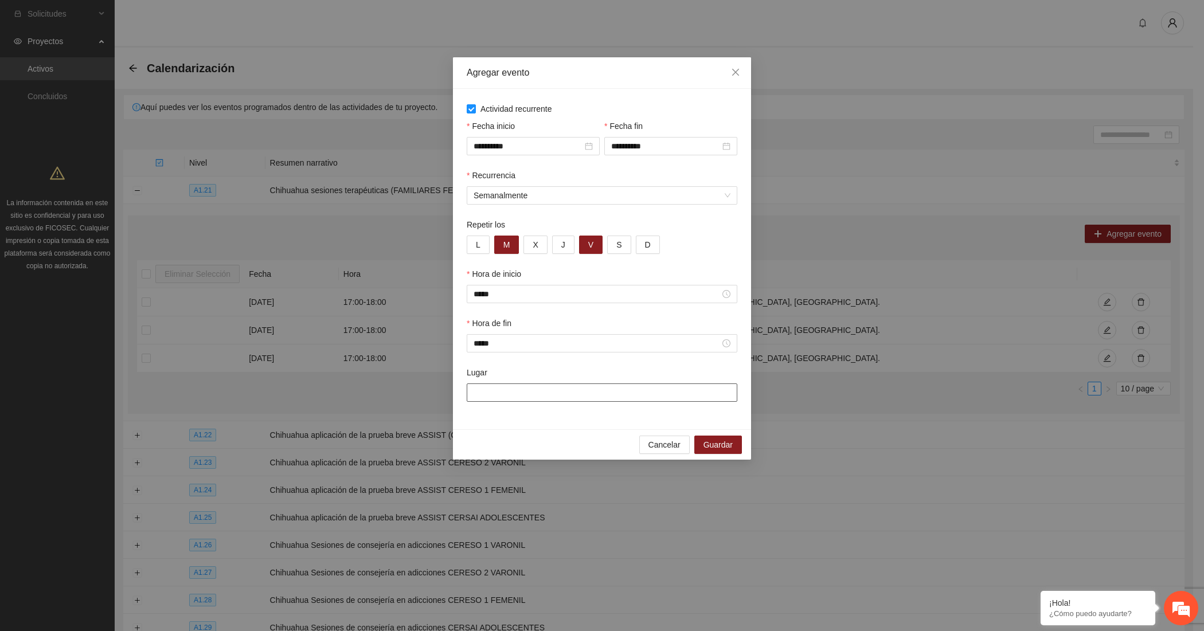
type input "**********"
click at [717, 450] on span "Guardar" at bounding box center [717, 444] width 29 height 13
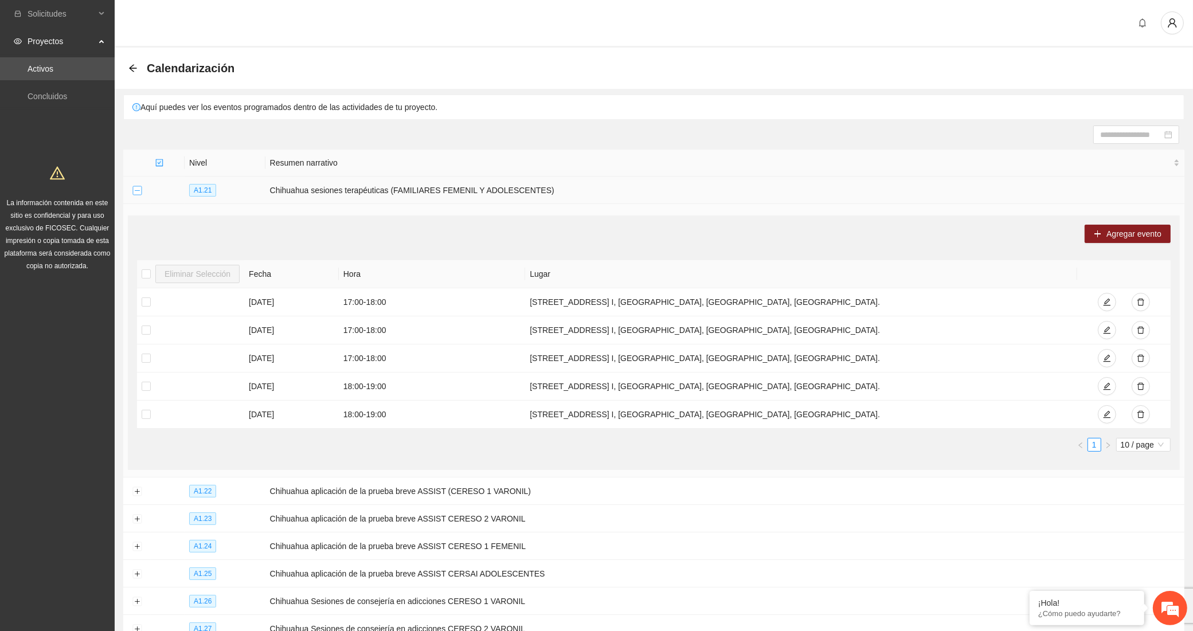
click at [135, 191] on button "Collapse row" at bounding box center [136, 190] width 9 height 9
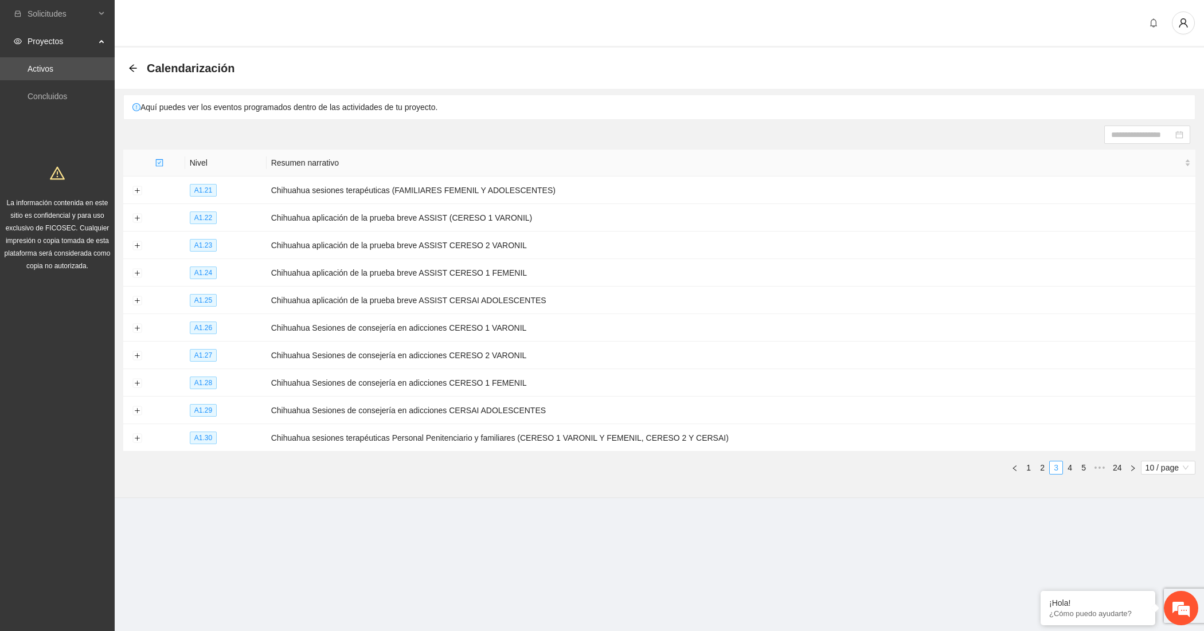
click at [1049, 468] on li "3" at bounding box center [1056, 468] width 14 height 14
click at [1044, 466] on link "2" at bounding box center [1042, 467] width 13 height 13
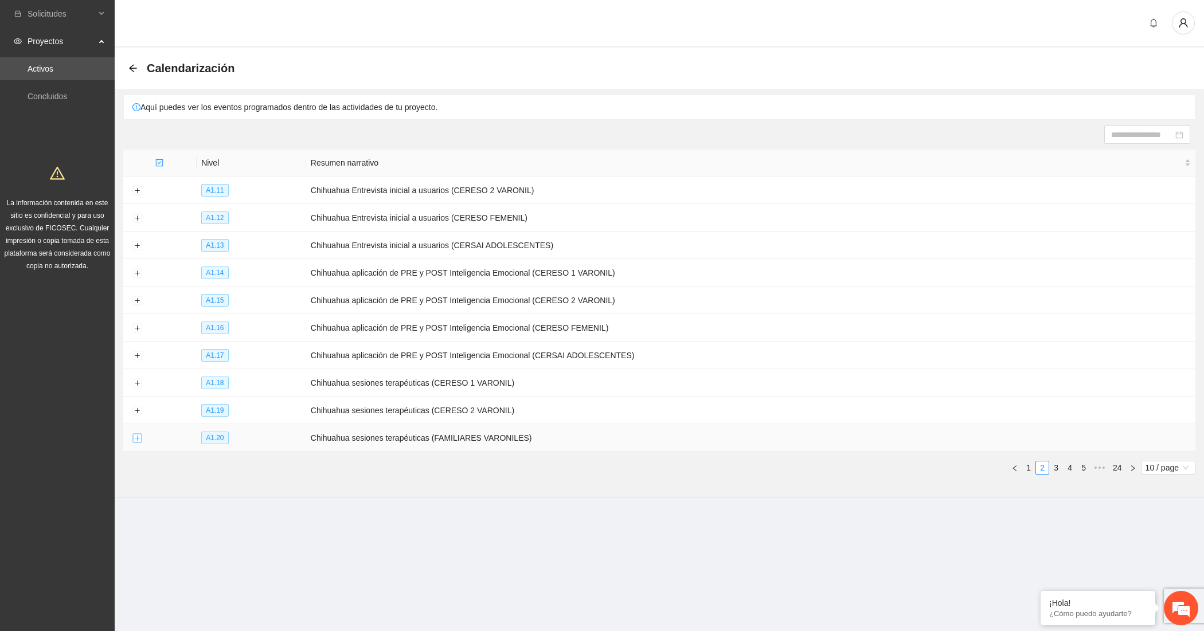
click at [133, 439] on button "Expand row" at bounding box center [136, 438] width 9 height 9
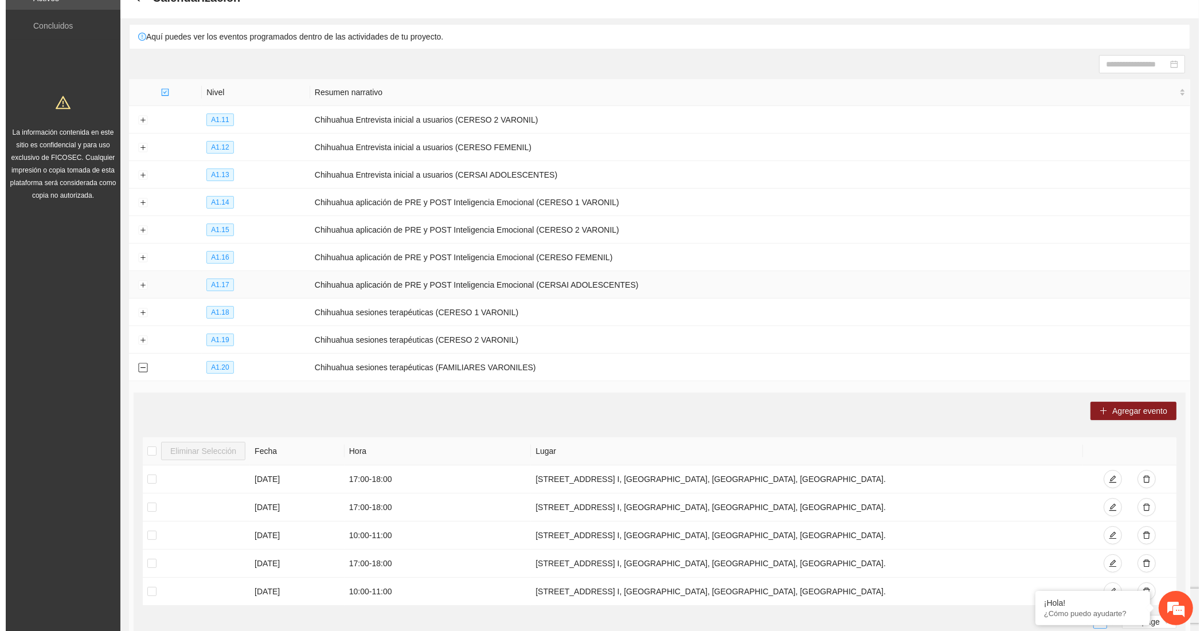
scroll to position [185, 0]
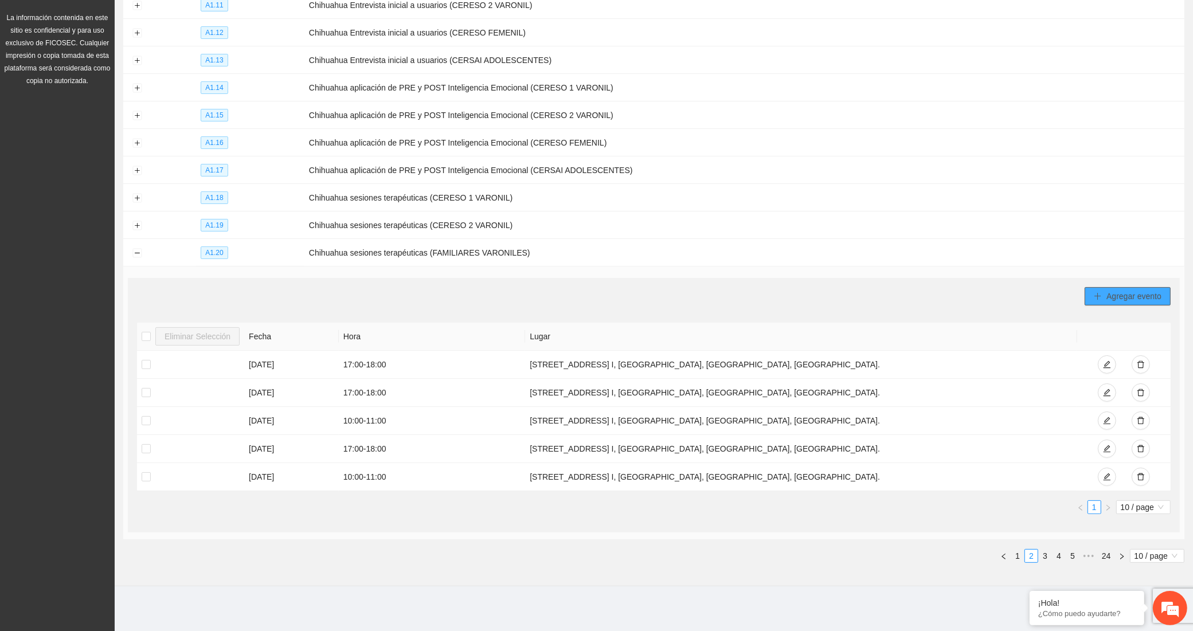
click at [1094, 299] on span "plus" at bounding box center [1098, 296] width 8 height 9
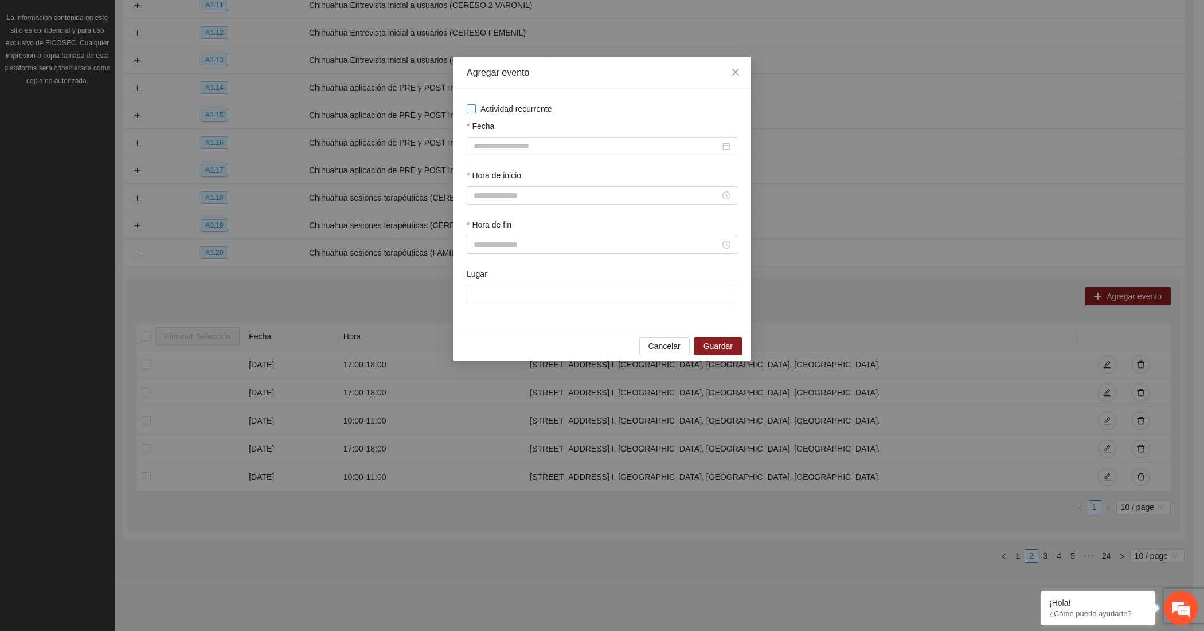
click at [480, 109] on span "Actividad recurrente" at bounding box center [516, 109] width 81 height 13
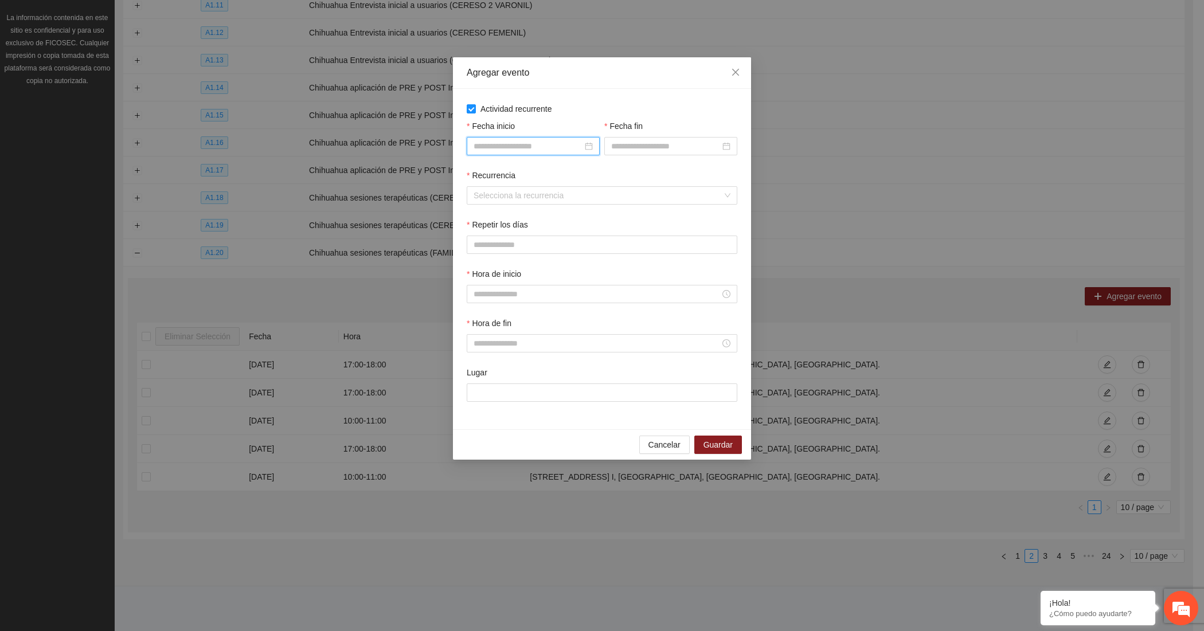
click at [482, 142] on input "Fecha inicio" at bounding box center [527, 146] width 109 height 13
type input "**********"
click at [549, 213] on div "1" at bounding box center [545, 214] width 14 height 14
click at [649, 147] on input "Fecha fin" at bounding box center [665, 146] width 109 height 13
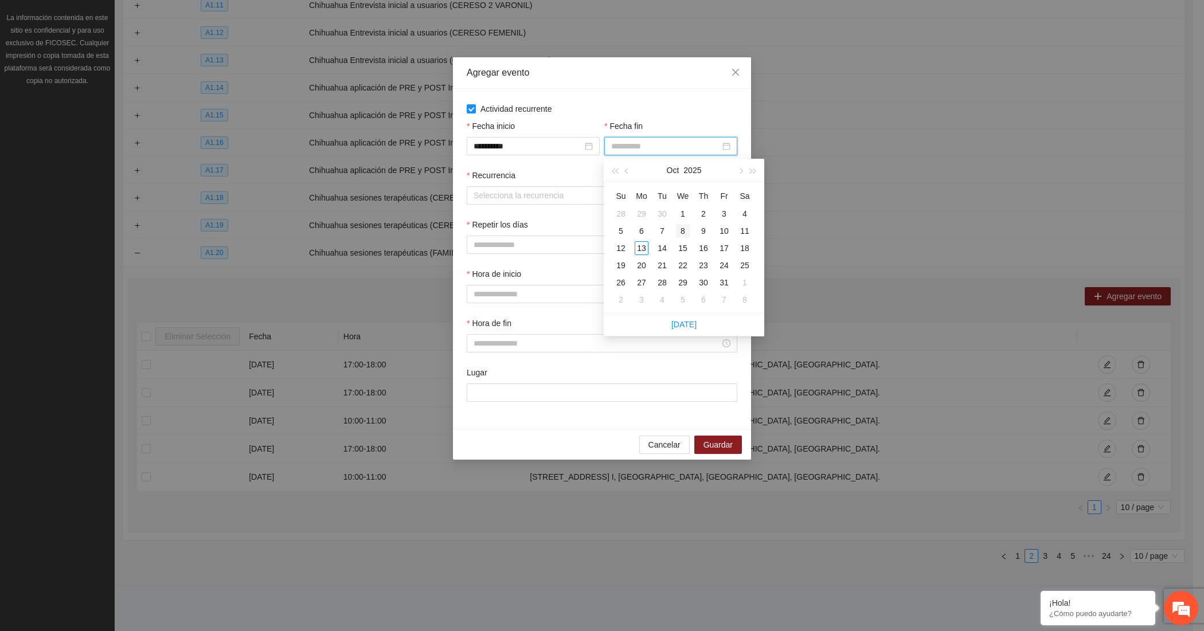
type input "**********"
click at [678, 234] on div "8" at bounding box center [683, 231] width 14 height 14
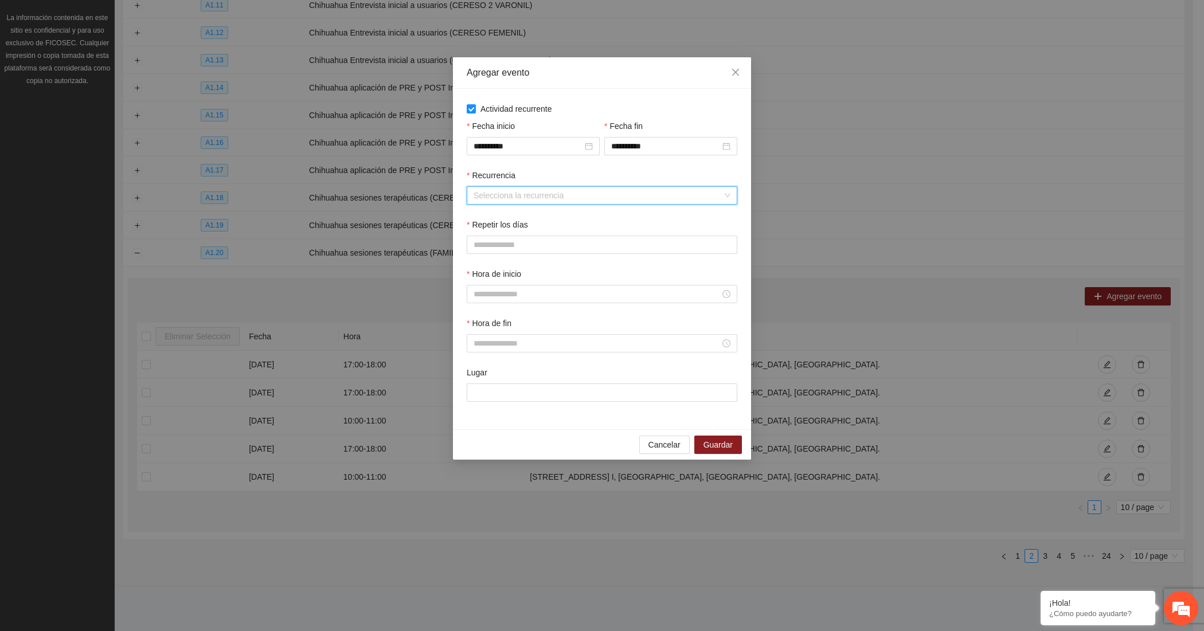
click at [559, 198] on input "Recurrencia" at bounding box center [597, 195] width 249 height 17
click at [543, 219] on div "Semanalmente" at bounding box center [601, 219] width 257 height 13
click at [563, 244] on span "J" at bounding box center [563, 244] width 4 height 13
click at [586, 245] on button "V" at bounding box center [590, 245] width 23 height 18
click at [480, 250] on button "L" at bounding box center [478, 245] width 23 height 18
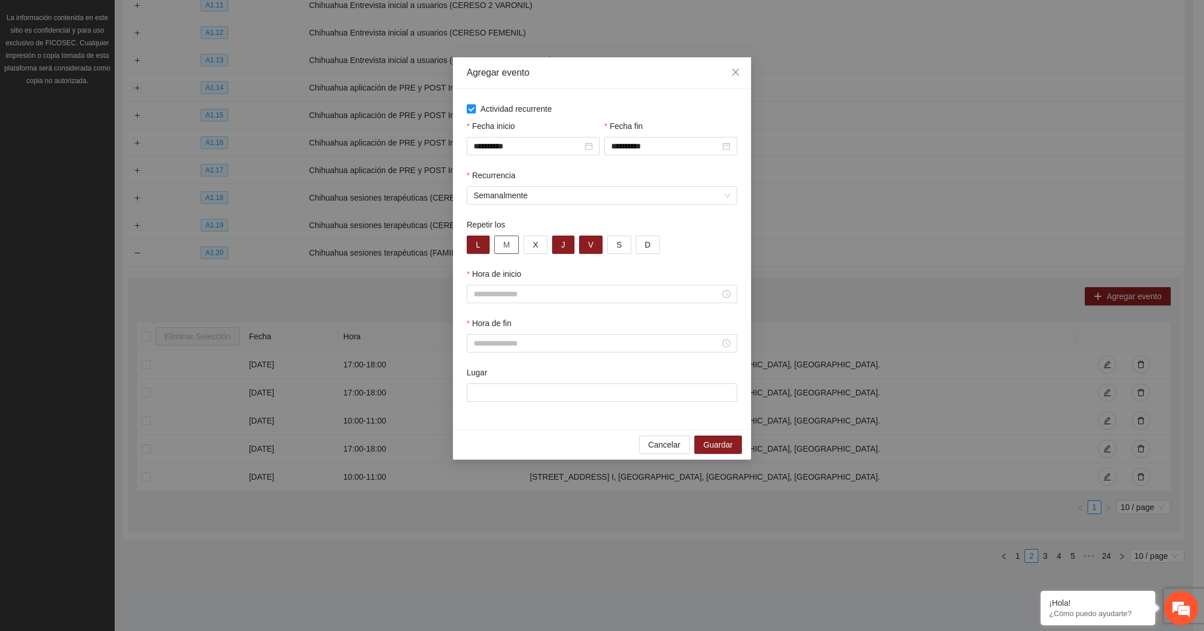
click at [504, 245] on span "M" at bounding box center [506, 244] width 7 height 13
click at [506, 294] on input "Hora de inicio" at bounding box center [596, 294] width 246 height 13
click at [477, 396] on div "17" at bounding box center [482, 400] width 32 height 16
type input "*****"
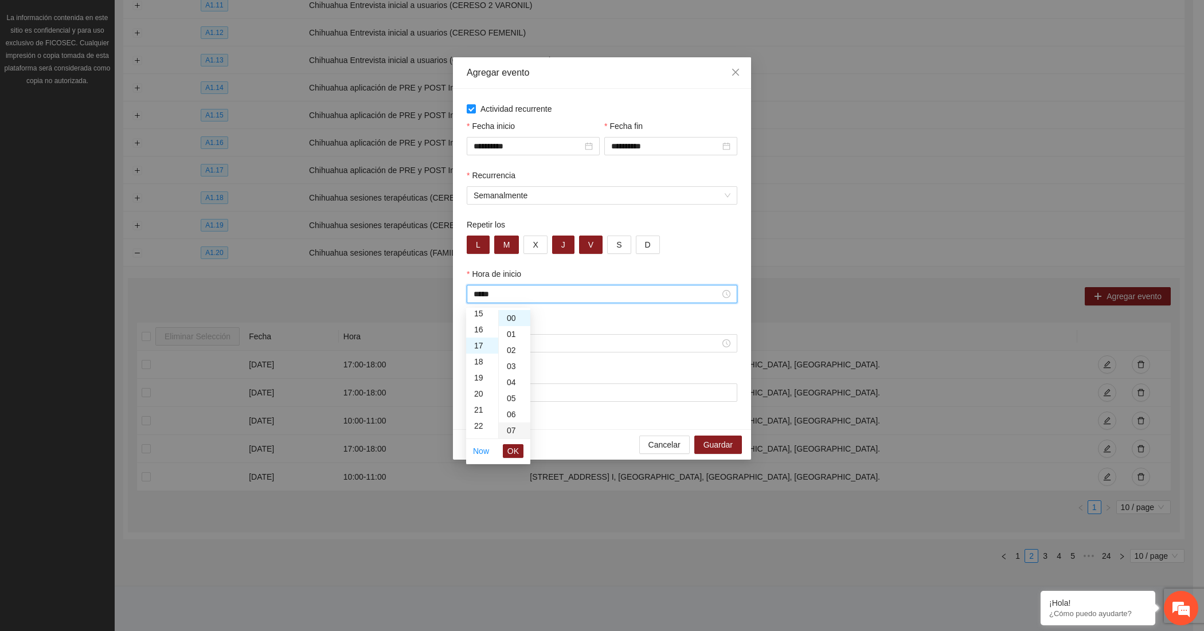
scroll to position [273, 0]
click at [509, 455] on span "OK" at bounding box center [512, 451] width 11 height 13
click at [565, 356] on div "Hora de fin" at bounding box center [601, 341] width 275 height 49
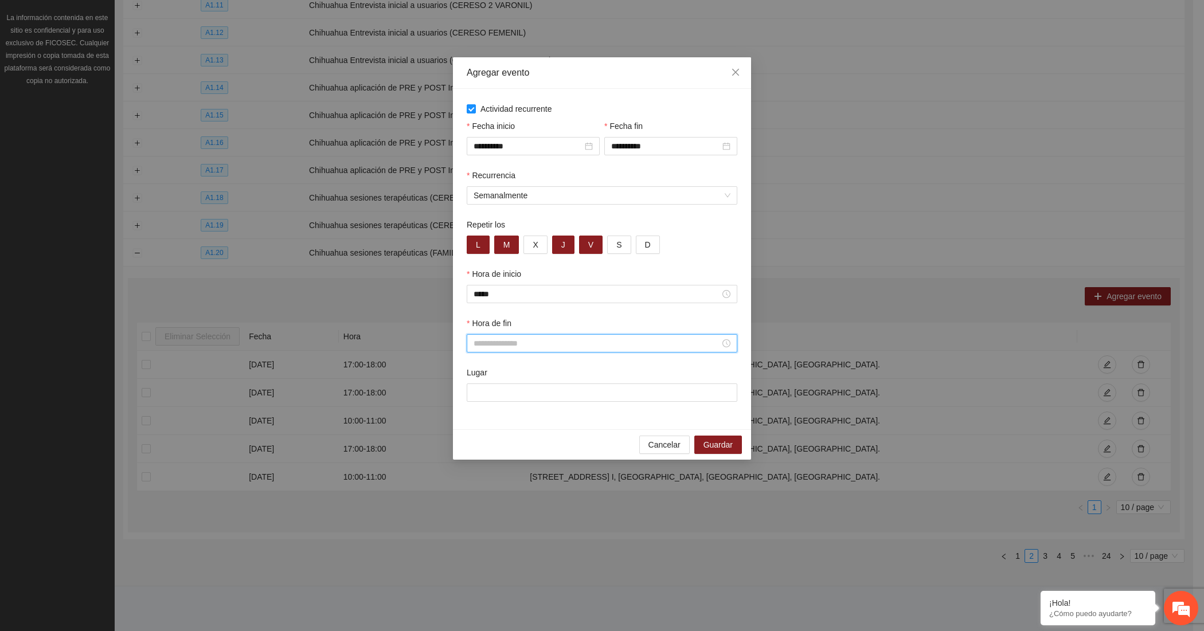
click at [561, 348] on input "Hora de fin" at bounding box center [596, 343] width 246 height 13
click at [476, 461] on div "18" at bounding box center [482, 466] width 32 height 16
type input "*****"
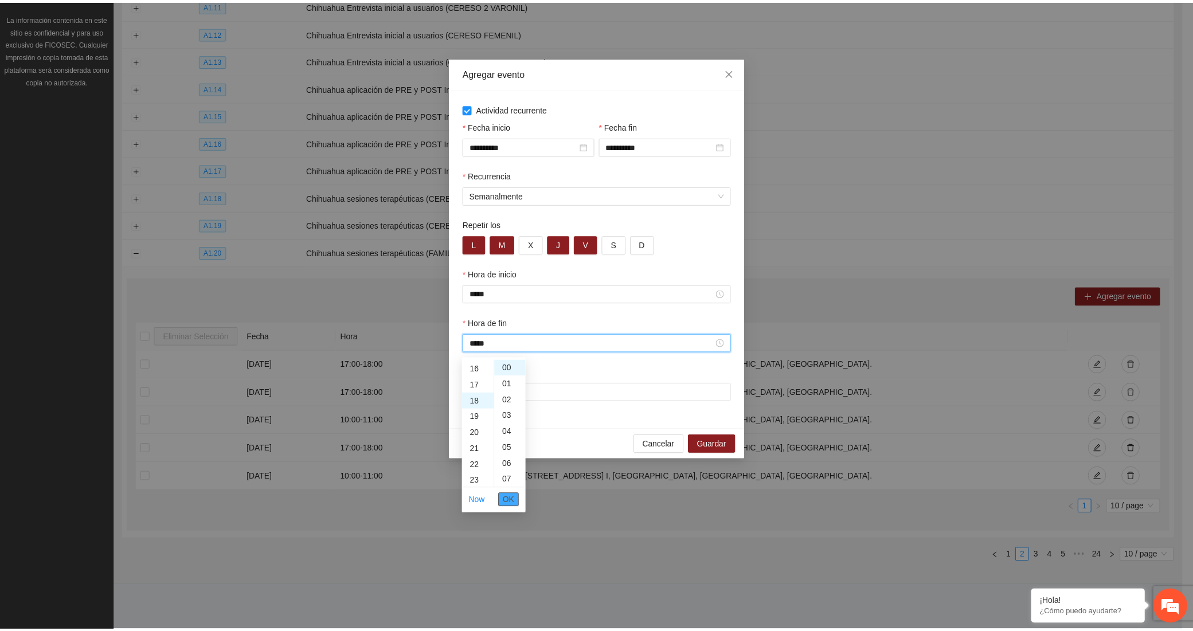
scroll to position [288, 0]
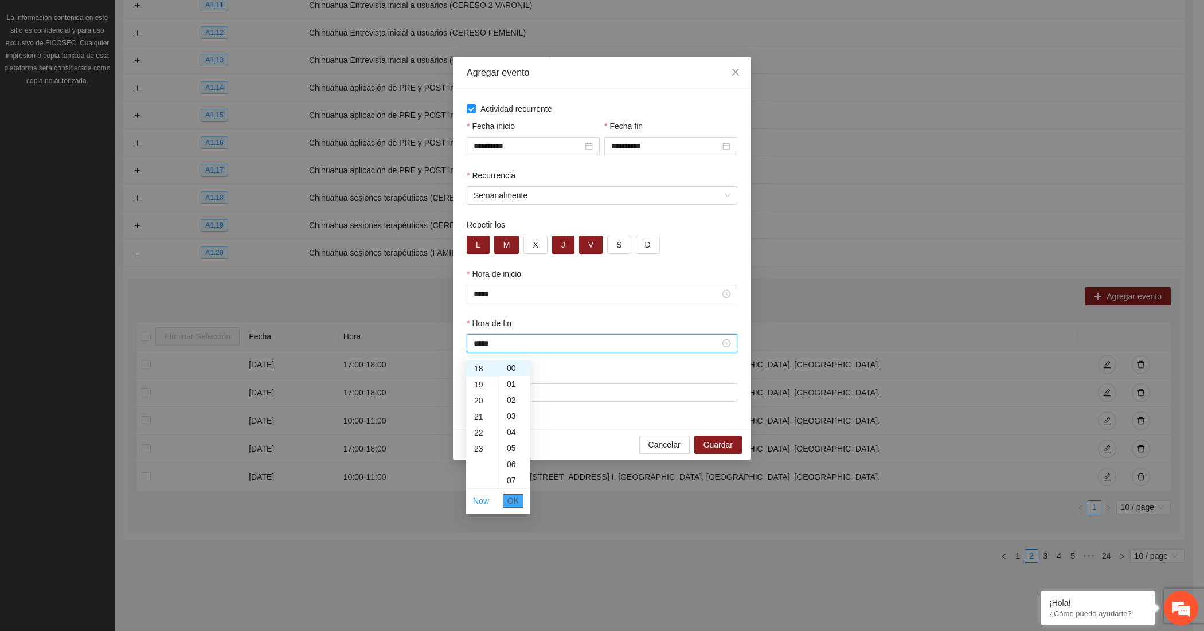
click at [508, 499] on span "OK" at bounding box center [512, 501] width 11 height 13
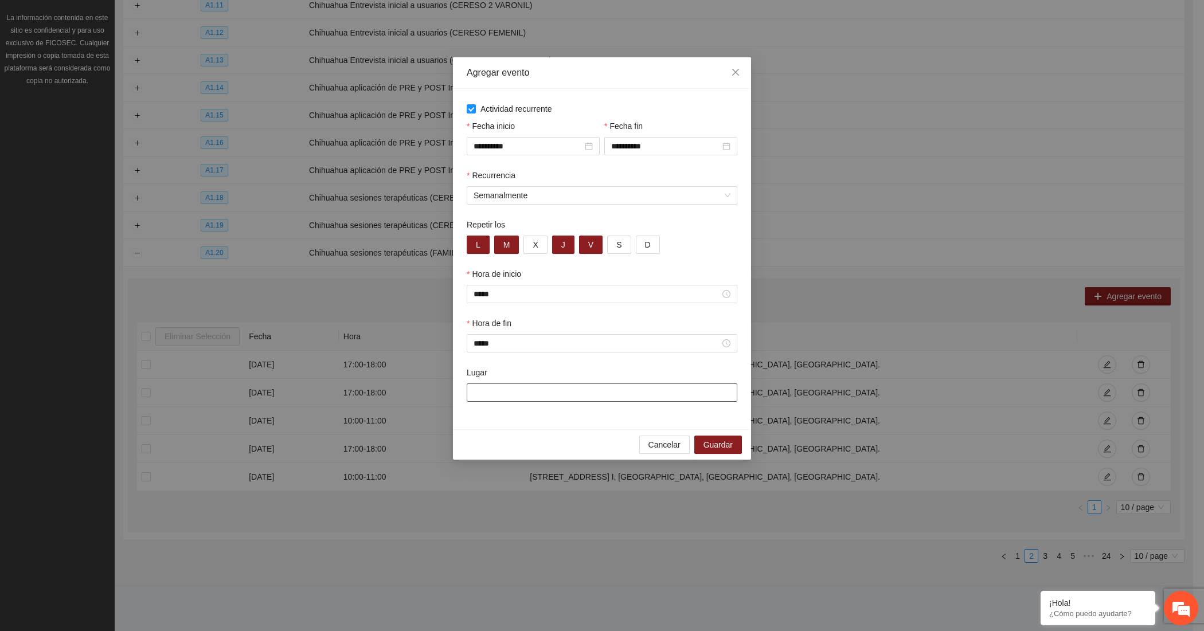
click at [561, 394] on input "Lugar" at bounding box center [602, 392] width 271 height 18
type input "**********"
click at [709, 442] on span "Guardar" at bounding box center [717, 444] width 29 height 13
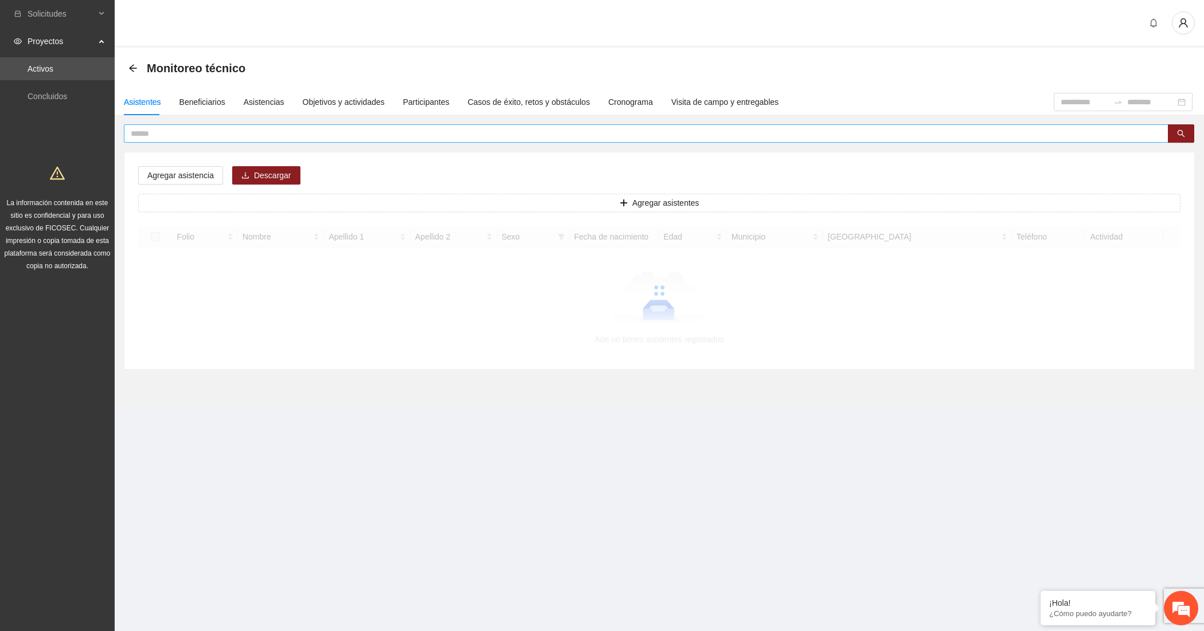
click at [174, 135] on input "text" at bounding box center [641, 133] width 1021 height 13
type input "***"
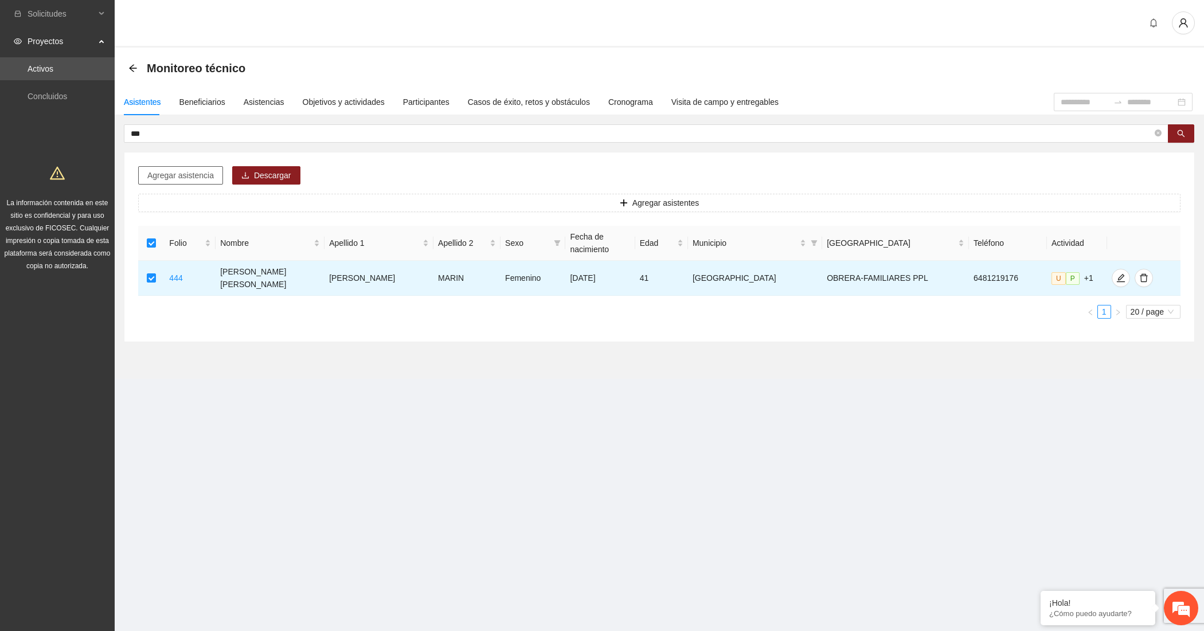
click at [170, 167] on button "Agregar asistencia" at bounding box center [180, 175] width 85 height 18
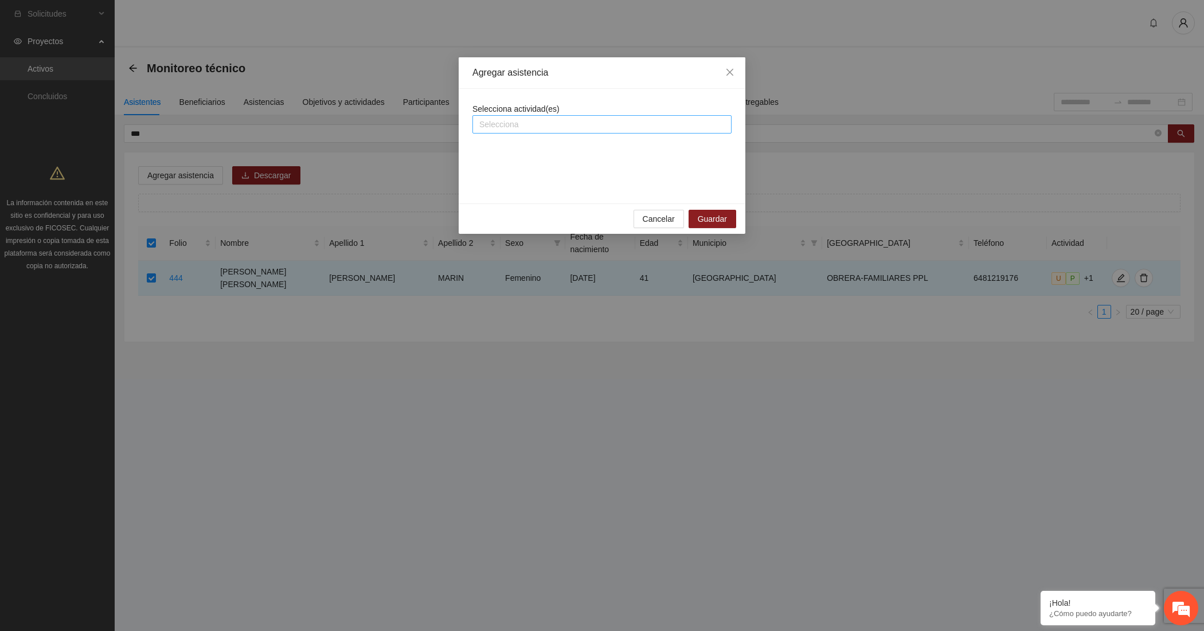
click at [516, 119] on div at bounding box center [601, 124] width 253 height 14
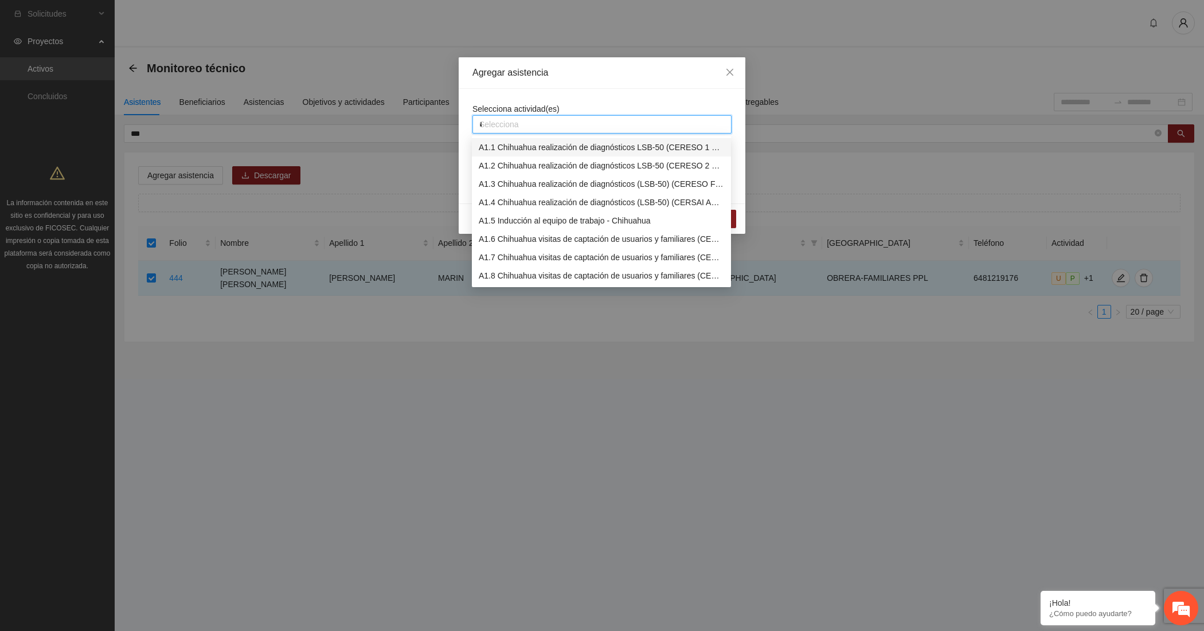
type input "**"
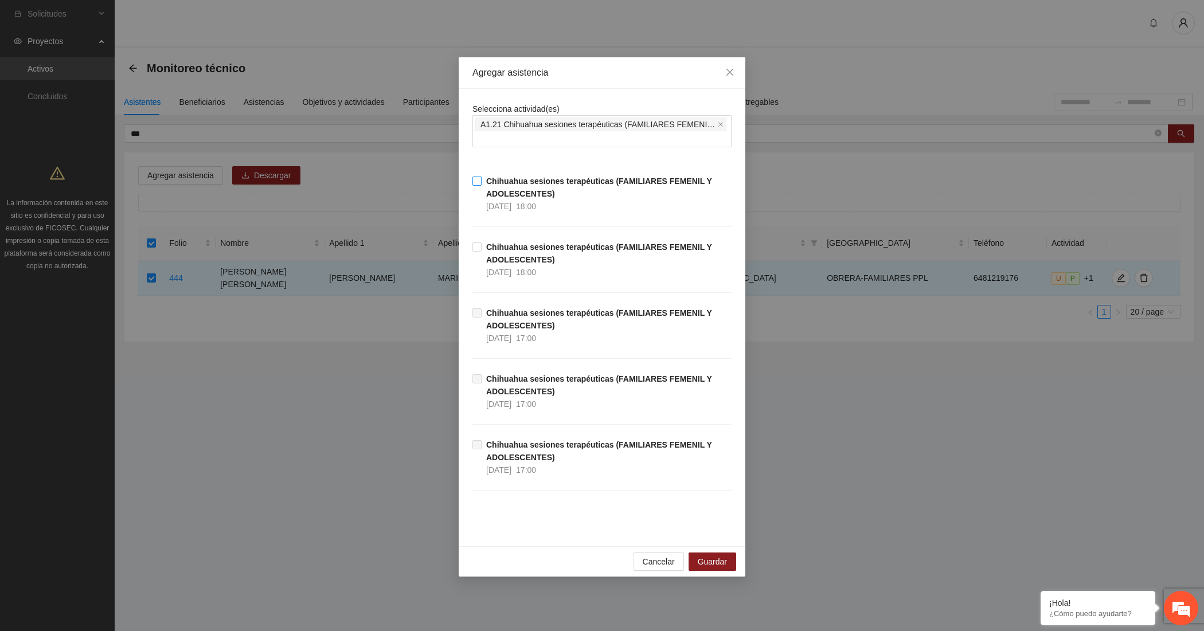
click at [526, 187] on span "Chihuahua sesiones terapéuticas (FAMILIARES FEMENIL Y ADOLESCENTES) 07/10/2025 …" at bounding box center [606, 194] width 250 height 38
click at [540, 258] on strong "Chihuahua sesiones terapéuticas (FAMILIARES FEMENIL Y ADOLESCENTES)" at bounding box center [599, 253] width 226 height 22
click at [701, 559] on span "Guardar" at bounding box center [712, 561] width 29 height 13
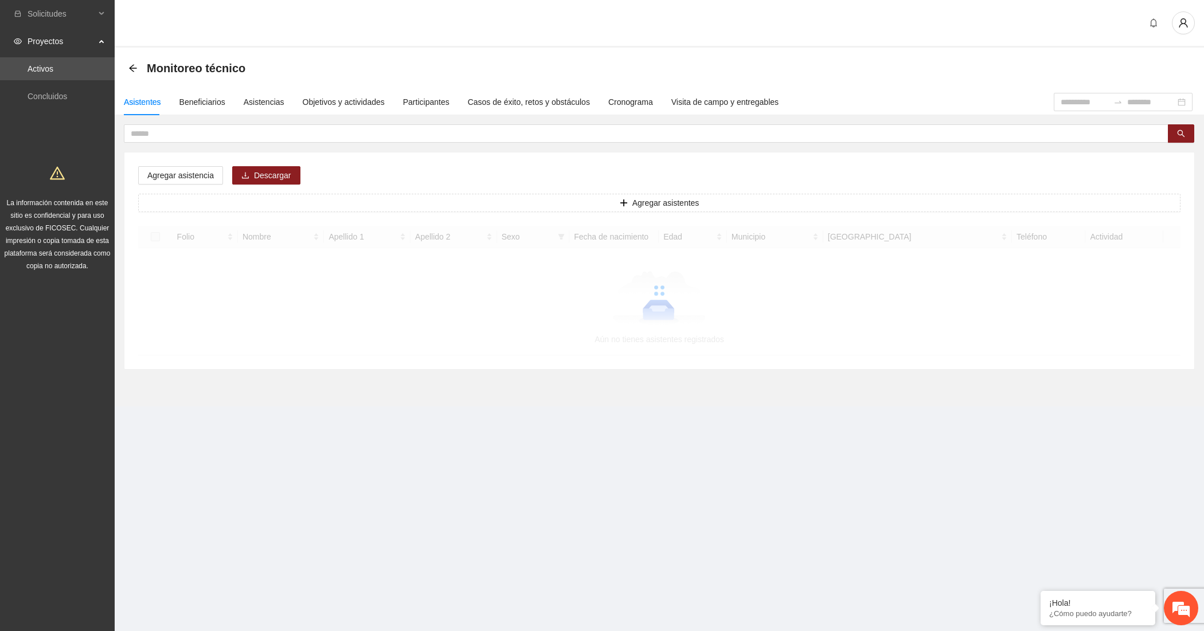
click at [171, 133] on input "text" at bounding box center [641, 133] width 1021 height 13
type input "****"
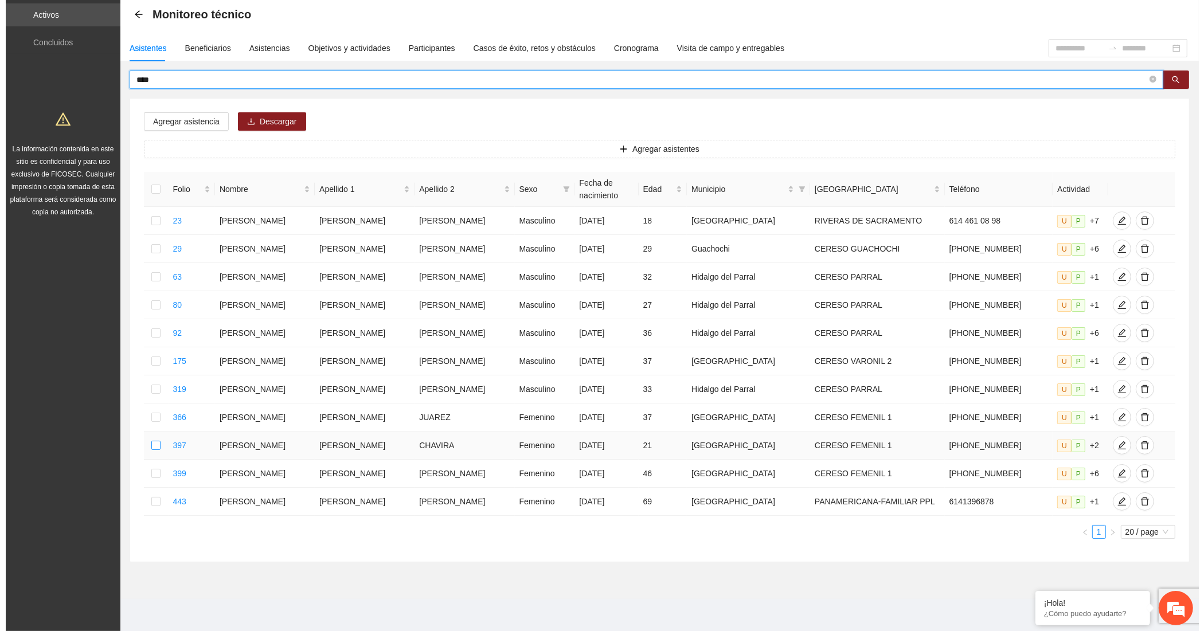
scroll to position [95, 0]
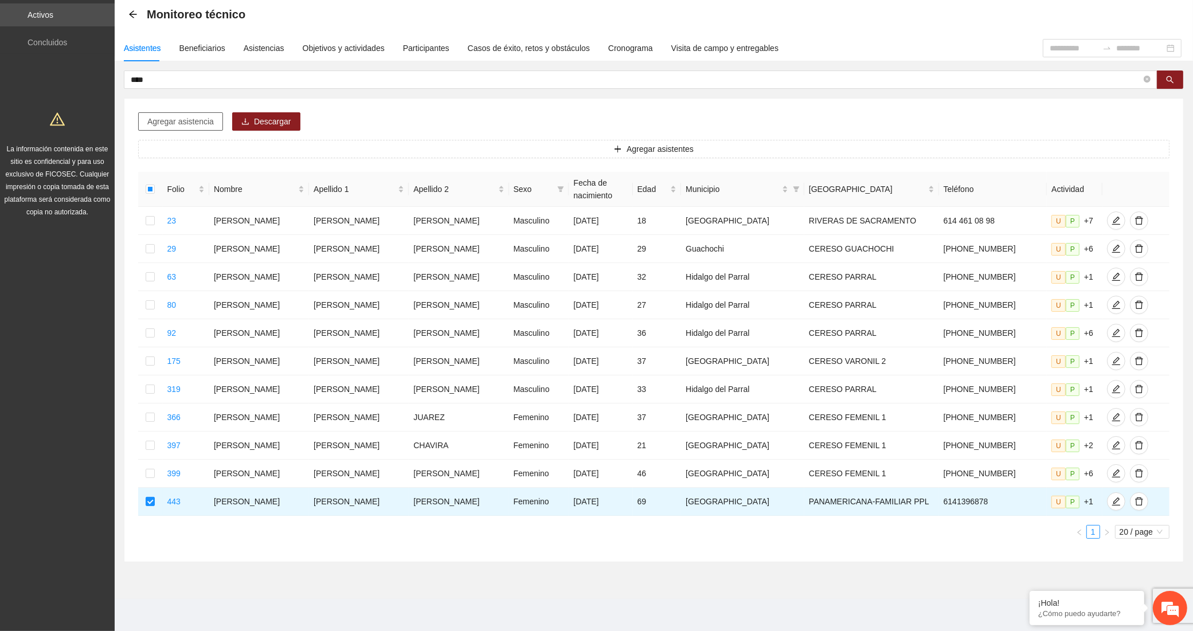
click at [170, 115] on span "Agregar asistencia" at bounding box center [180, 121] width 66 height 13
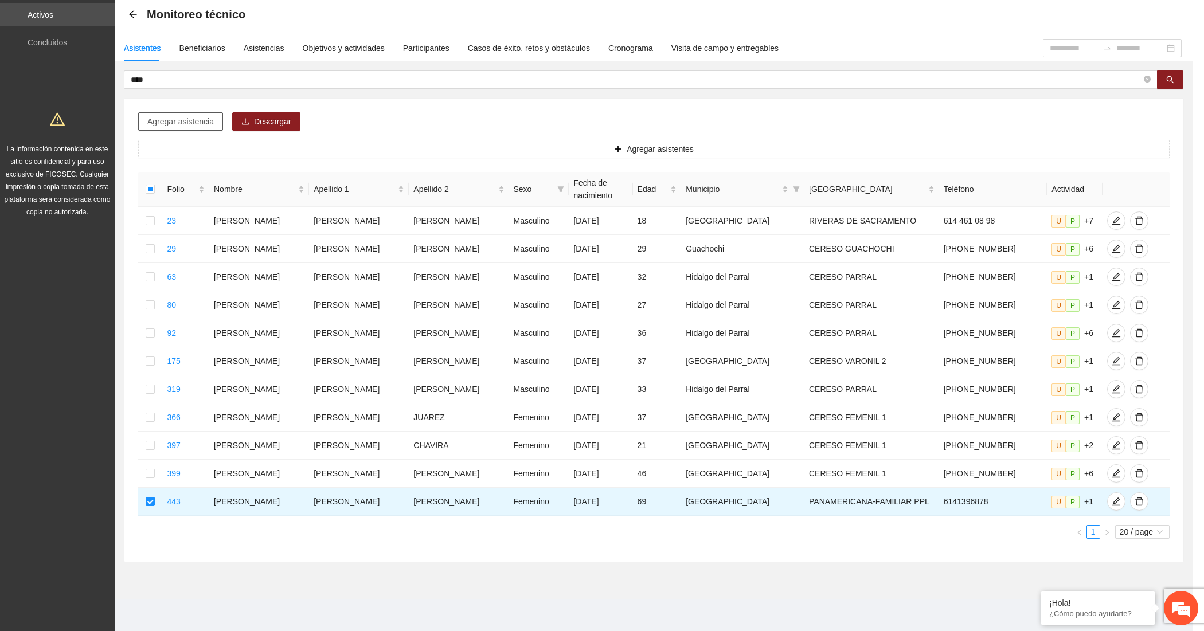
scroll to position [0, 0]
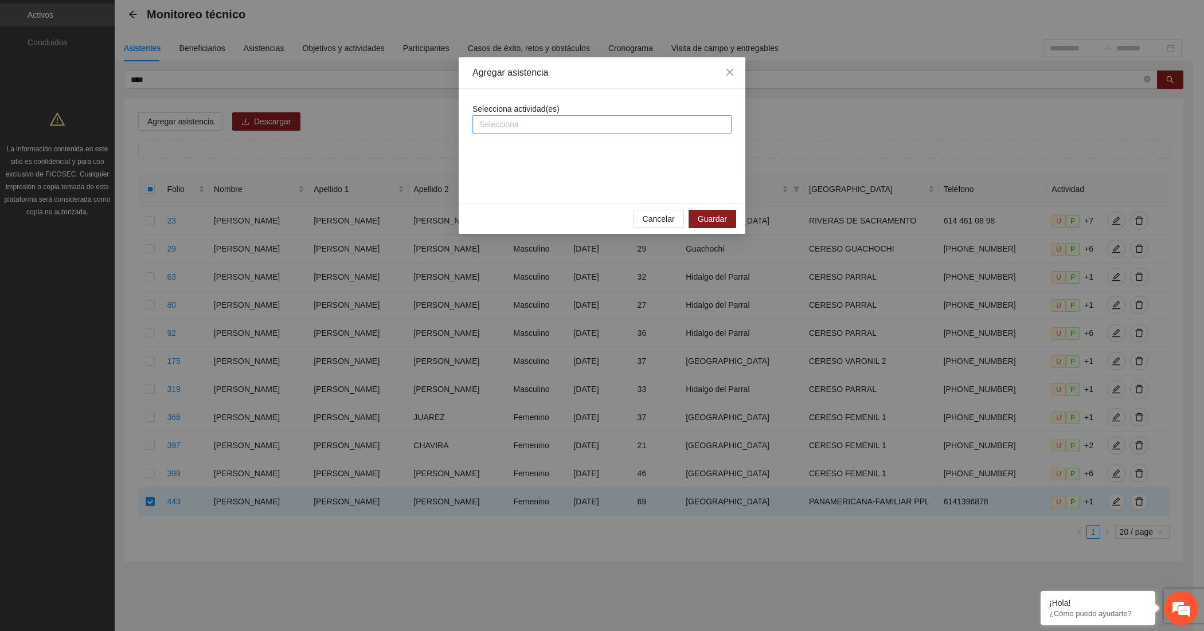
click at [638, 130] on div at bounding box center [601, 124] width 253 height 14
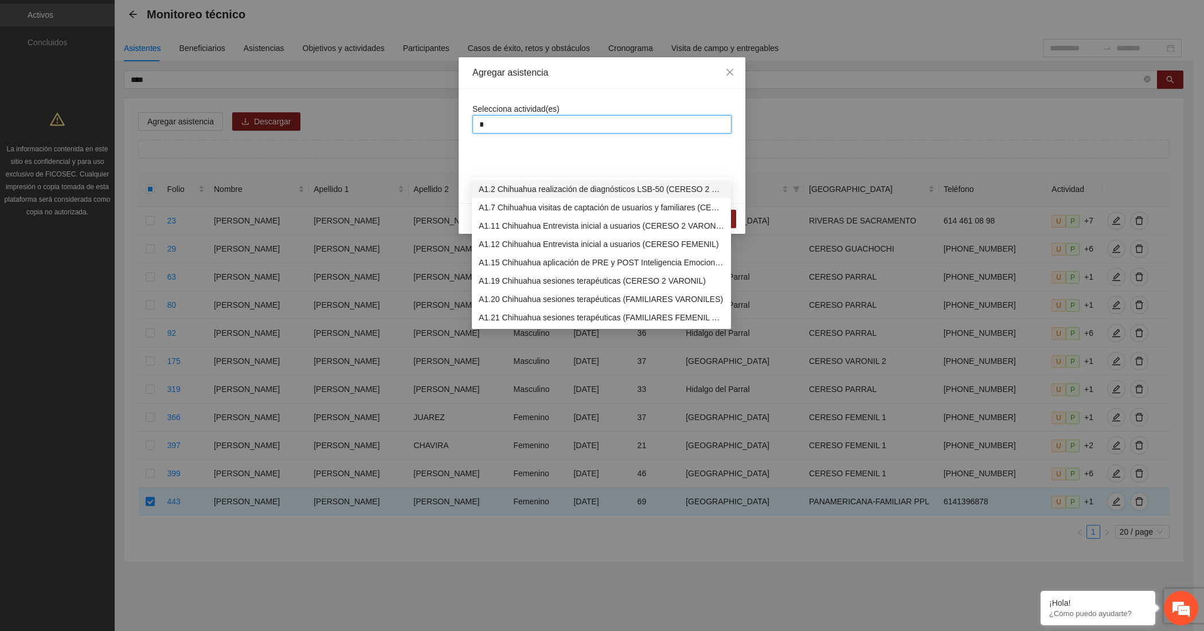
type input "**"
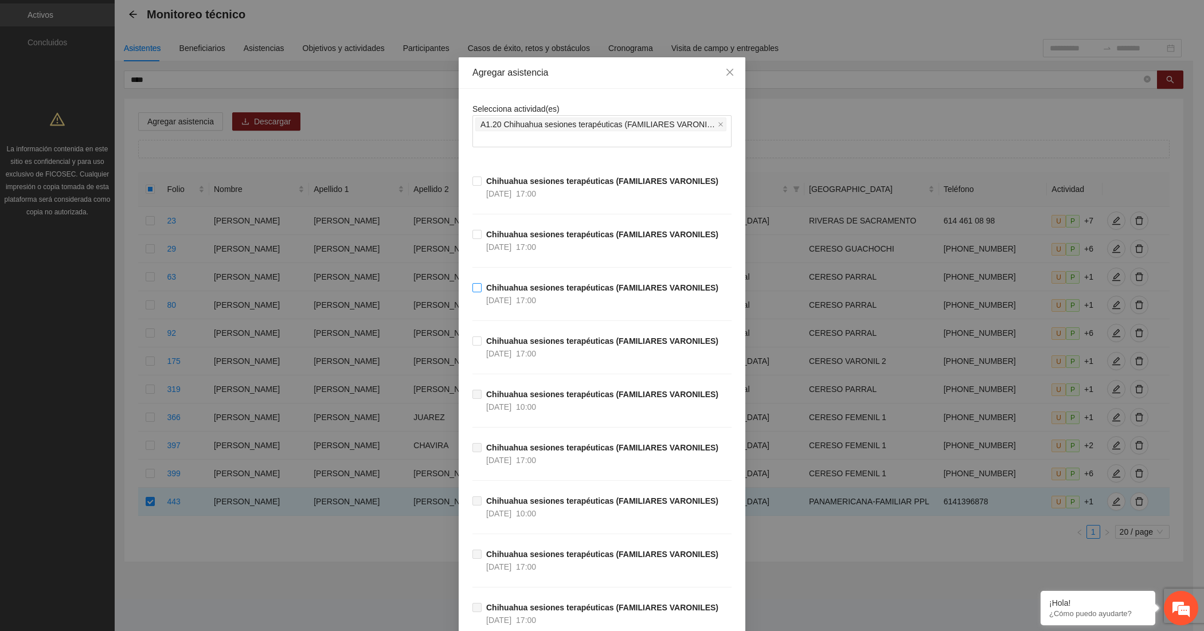
click at [559, 283] on strong "Chihuahua sesiones terapéuticas (FAMILIARES VARONILES)" at bounding box center [602, 287] width 232 height 9
click at [559, 228] on span "Chihuahua sesiones terapéuticas (FAMILIARES VARONILES) [DATE] 17:00" at bounding box center [601, 240] width 241 height 25
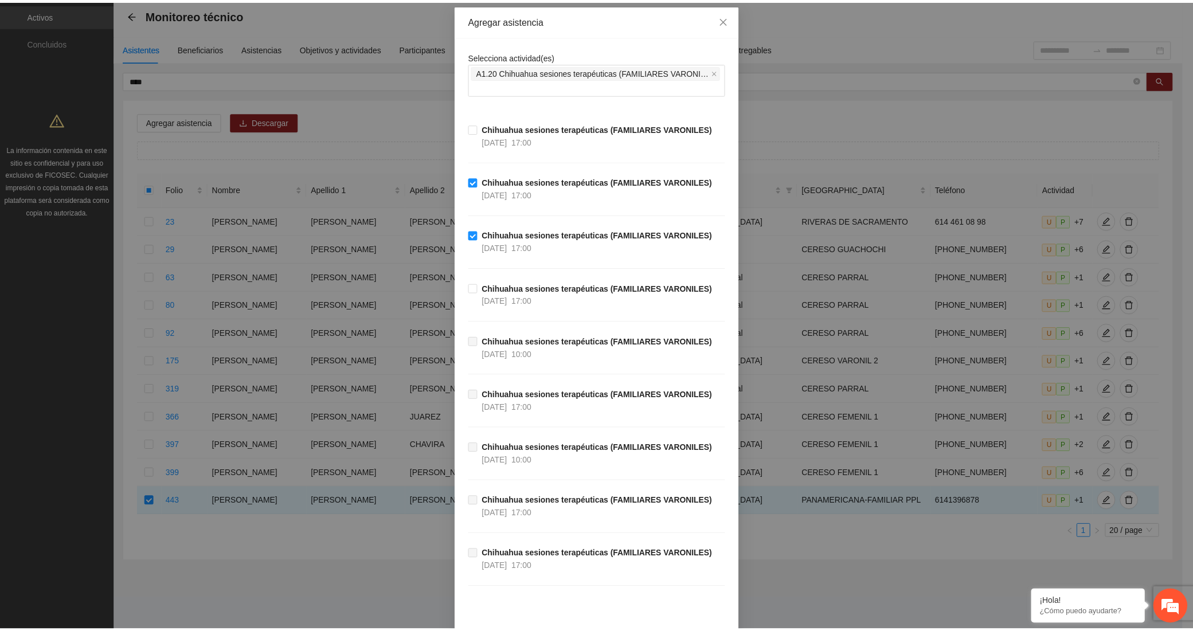
scroll to position [97, 0]
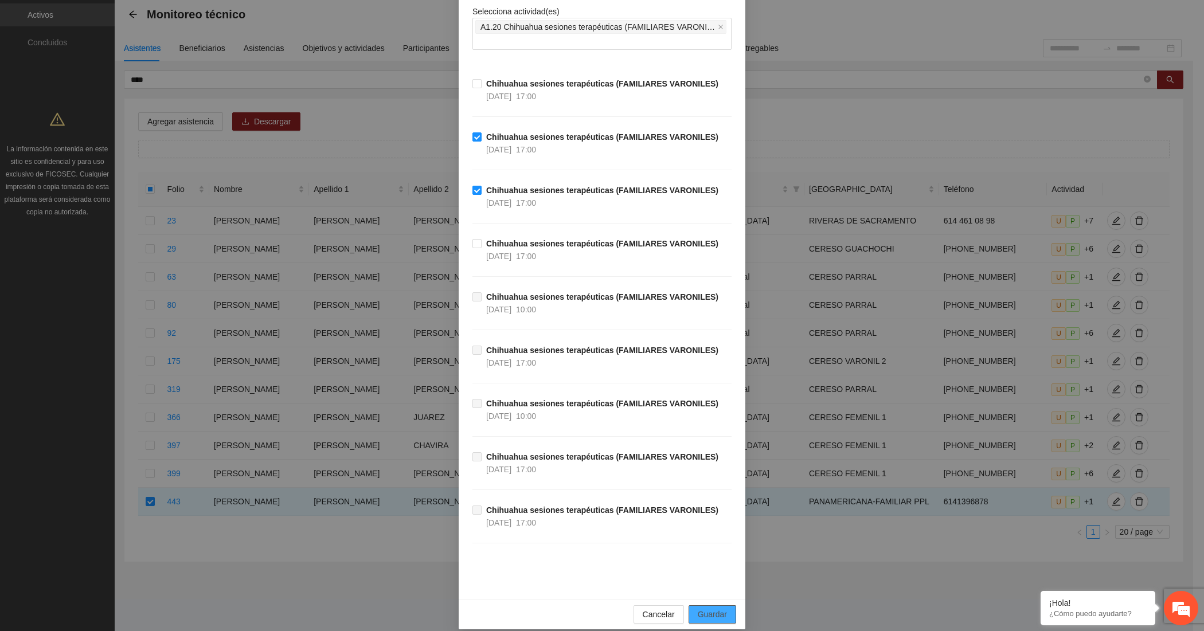
click at [706, 608] on span "Guardar" at bounding box center [712, 614] width 29 height 13
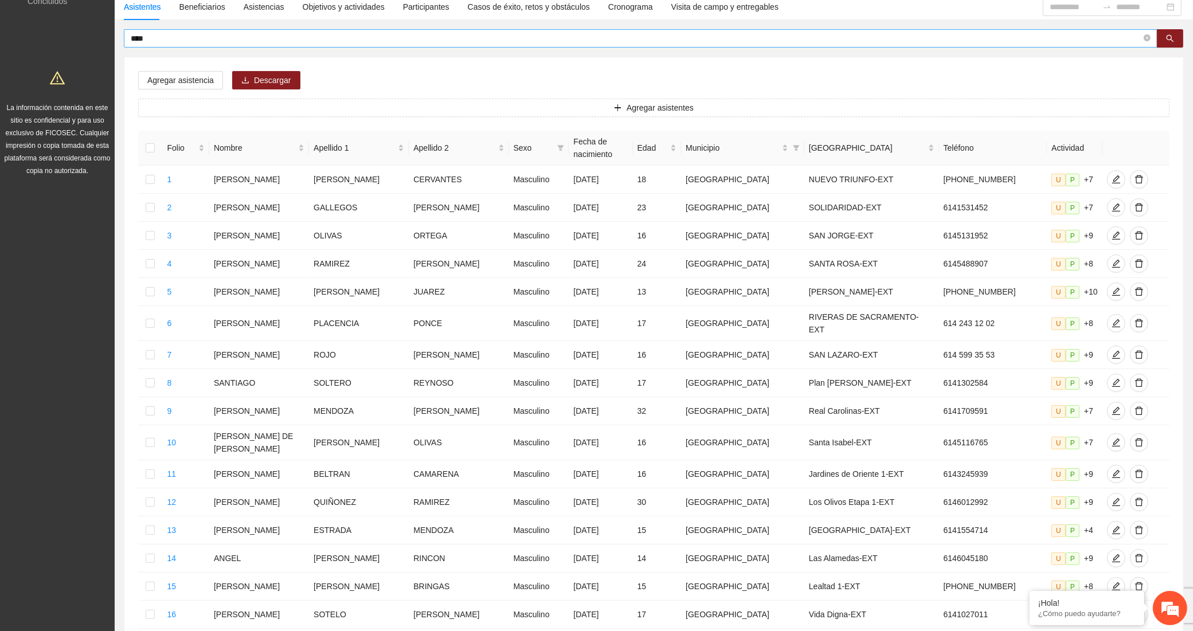
click at [307, 44] on span "****" at bounding box center [640, 38] width 1033 height 18
click at [307, 43] on input "****" at bounding box center [636, 38] width 1010 height 13
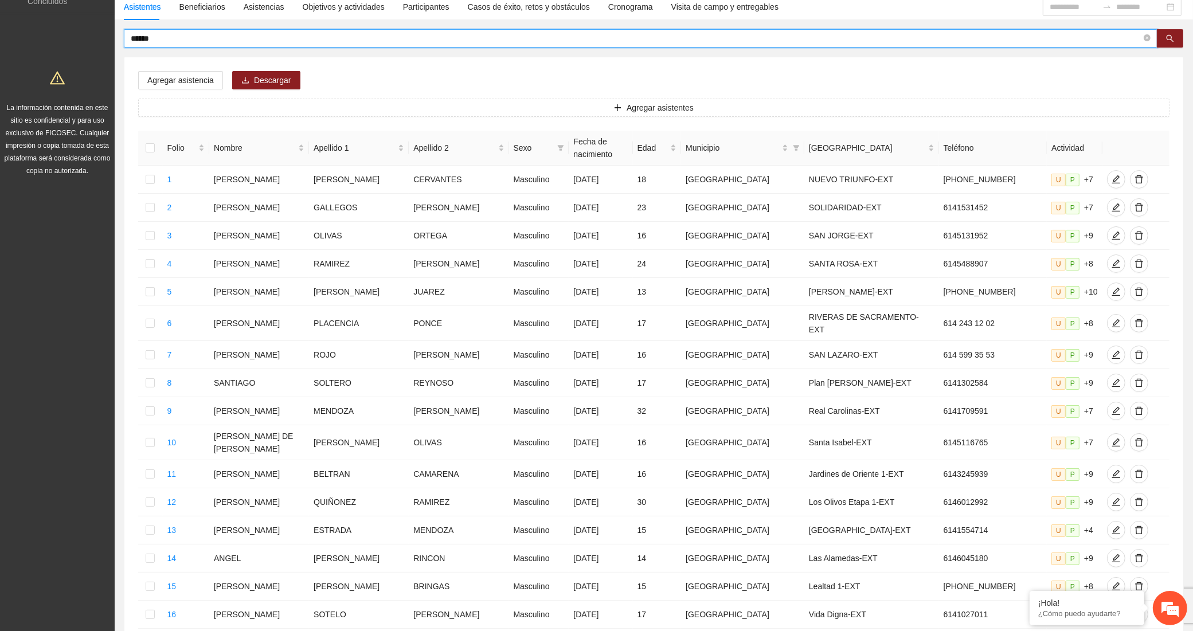
type input "******"
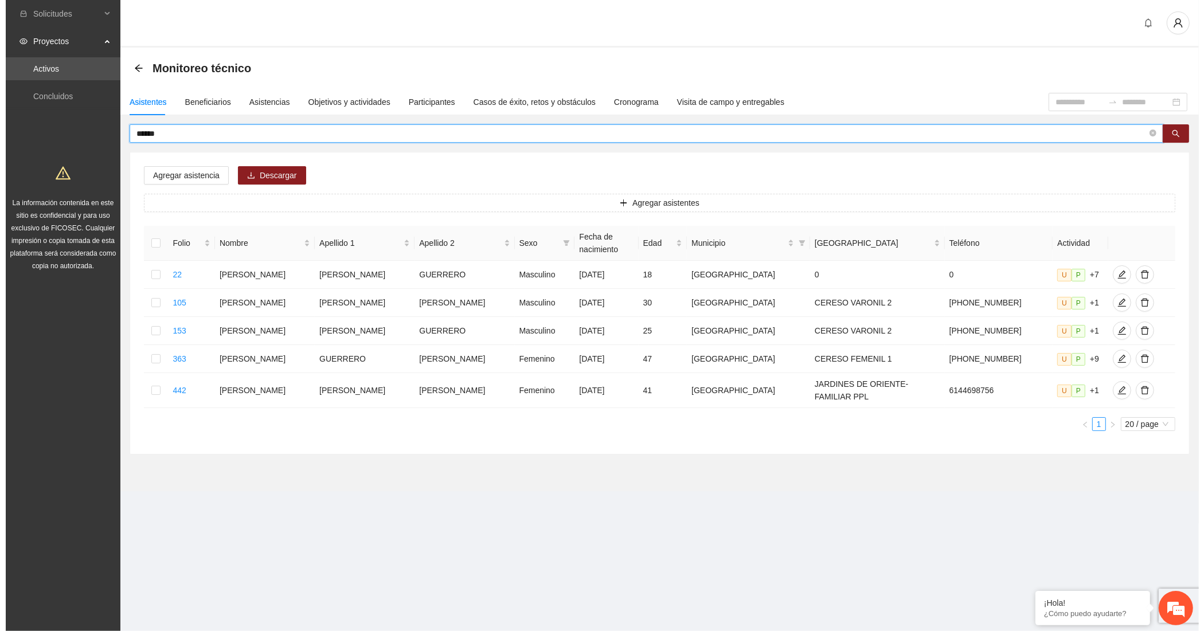
scroll to position [0, 0]
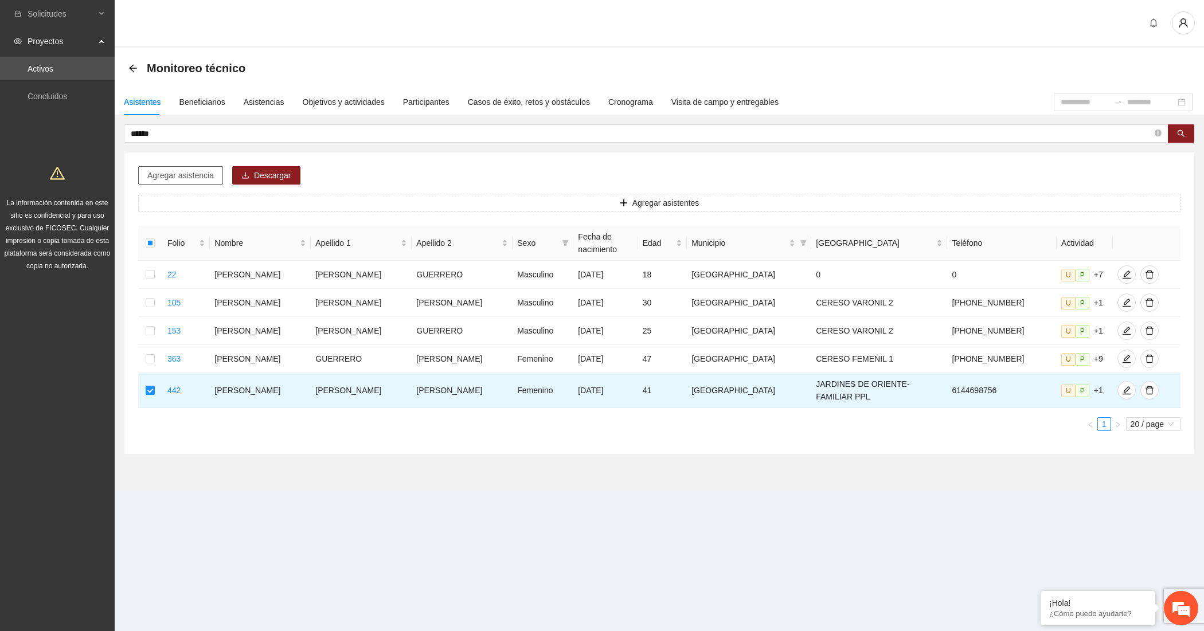
click at [167, 178] on span "Agregar asistencia" at bounding box center [180, 175] width 66 height 13
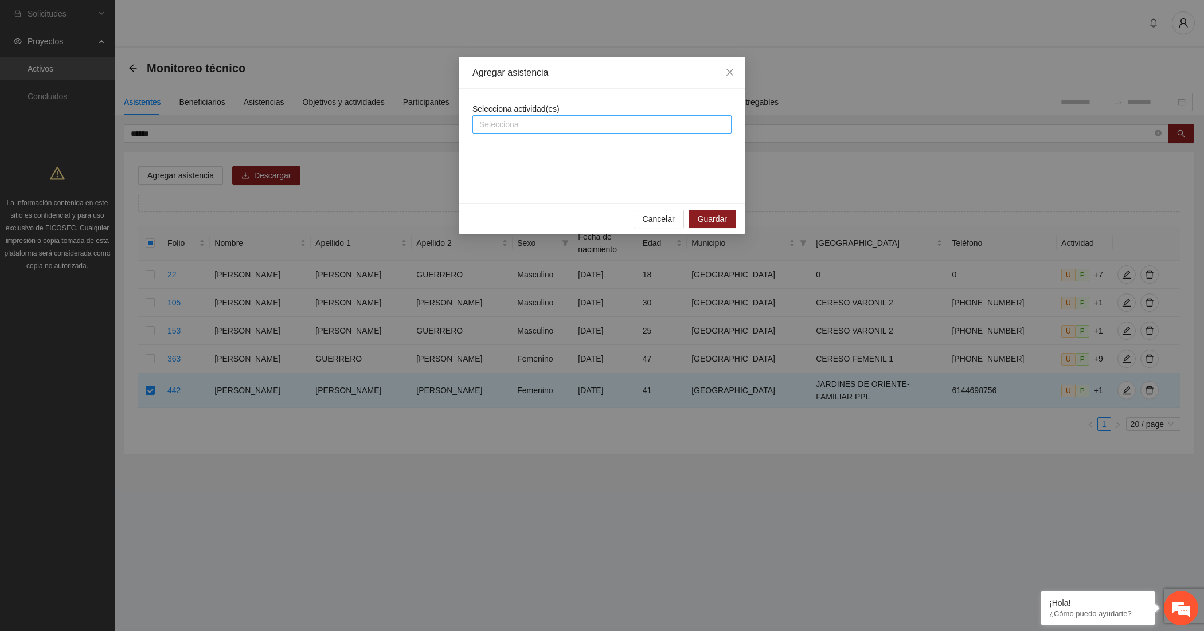
click at [488, 123] on div at bounding box center [601, 124] width 253 height 14
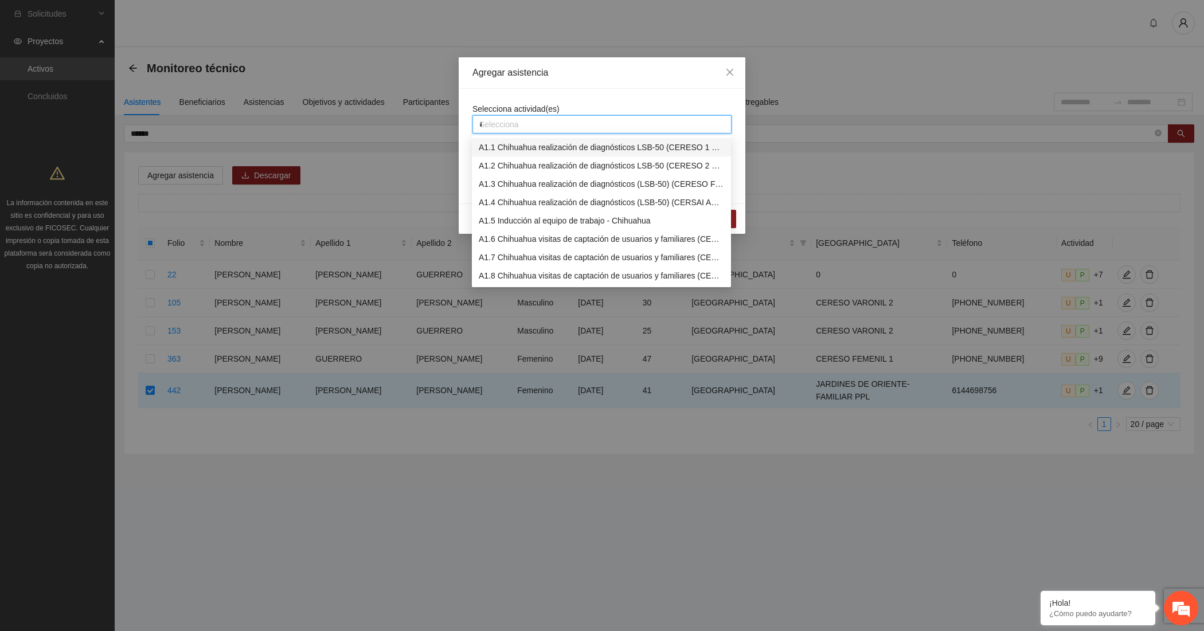
type input "**"
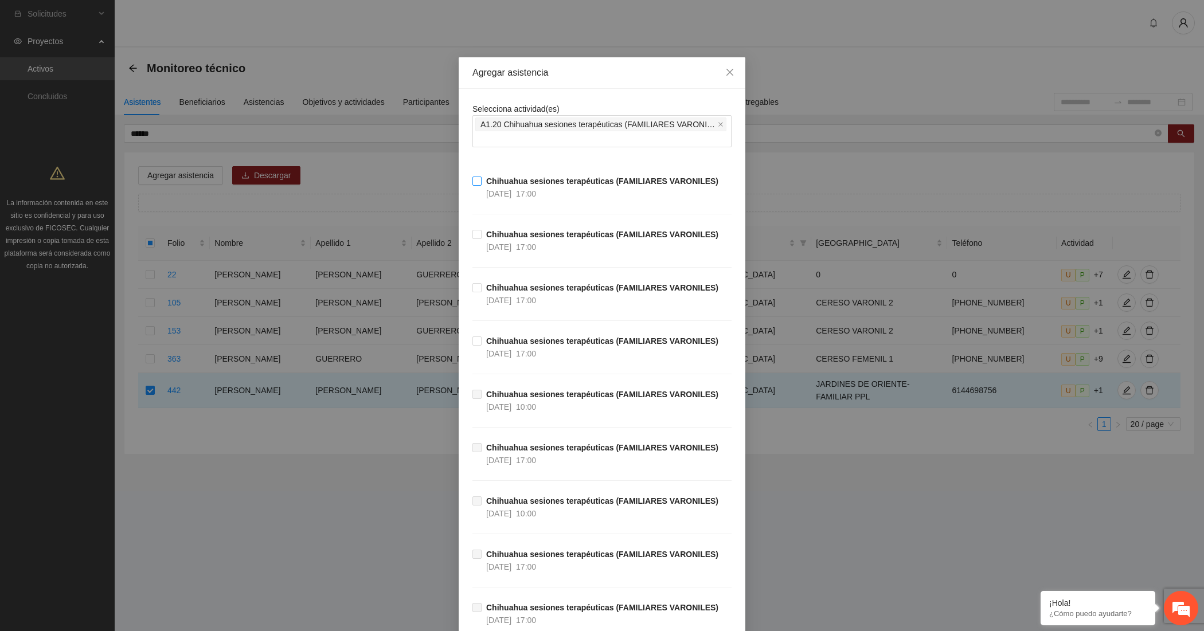
click at [525, 187] on div "[DATE] 17:00" at bounding box center [511, 193] width 50 height 13
click at [503, 336] on strong "Chihuahua sesiones terapéuticas (FAMILIARES VARONILES)" at bounding box center [602, 340] width 232 height 9
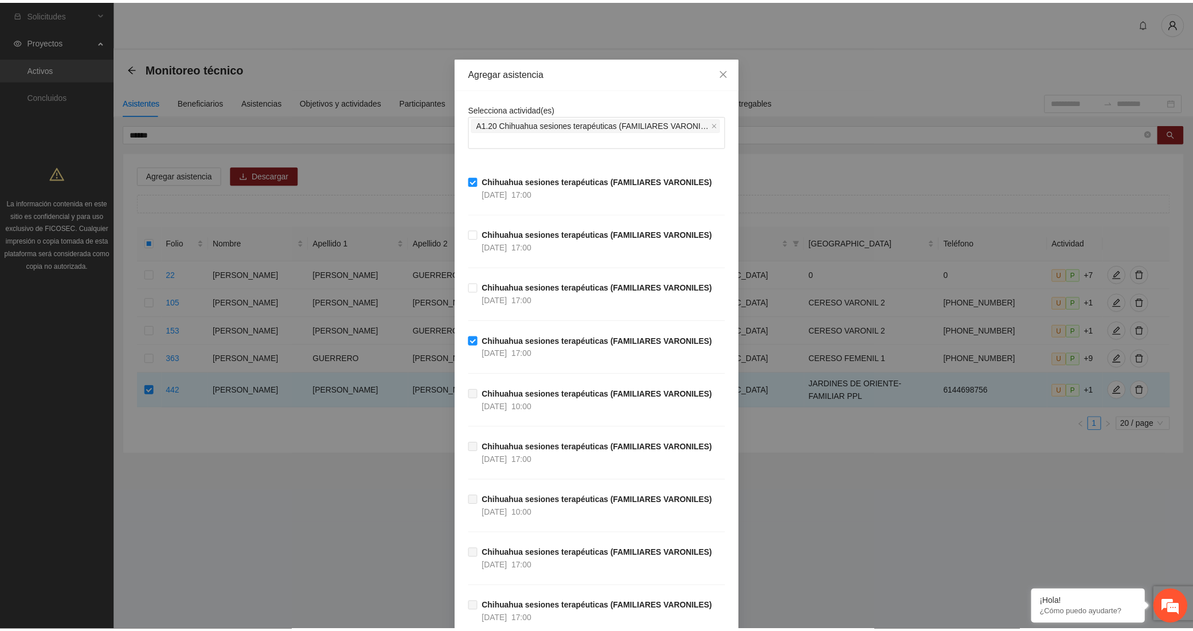
scroll to position [97, 0]
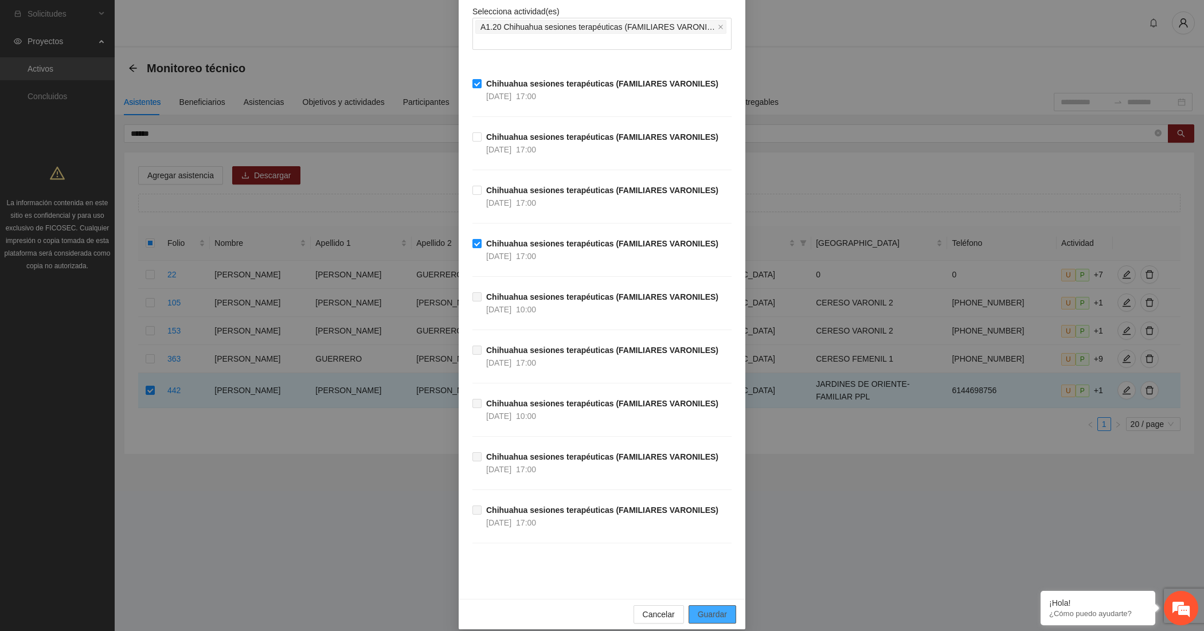
click at [706, 608] on span "Guardar" at bounding box center [712, 614] width 29 height 13
